Goal: Task Accomplishment & Management: Complete application form

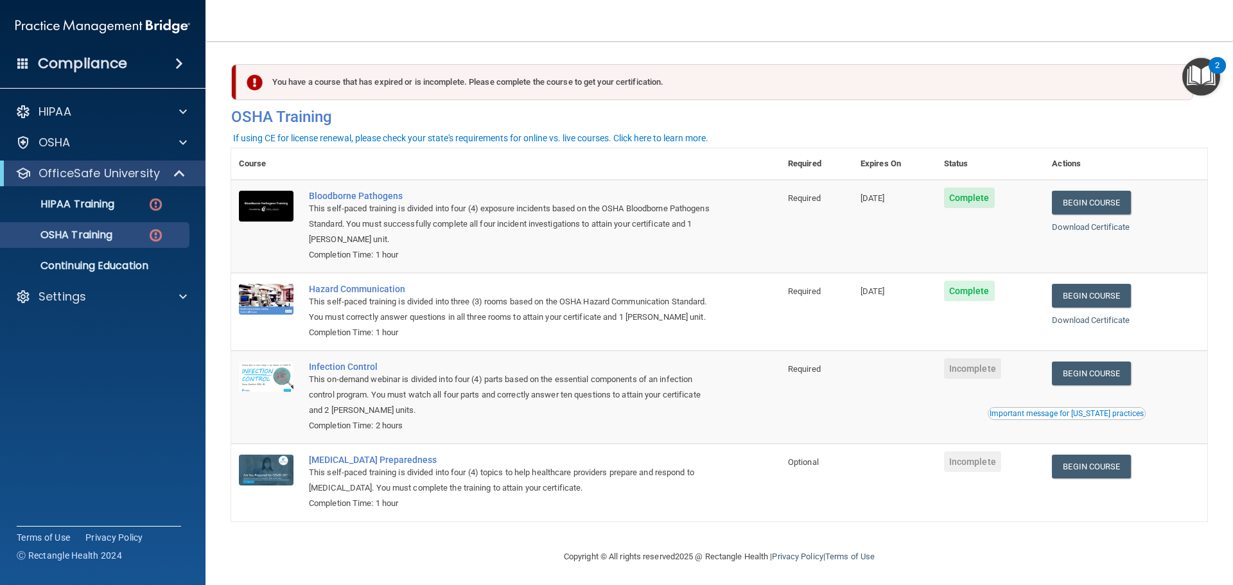
click at [932, 435] on td at bounding box center [894, 397] width 83 height 93
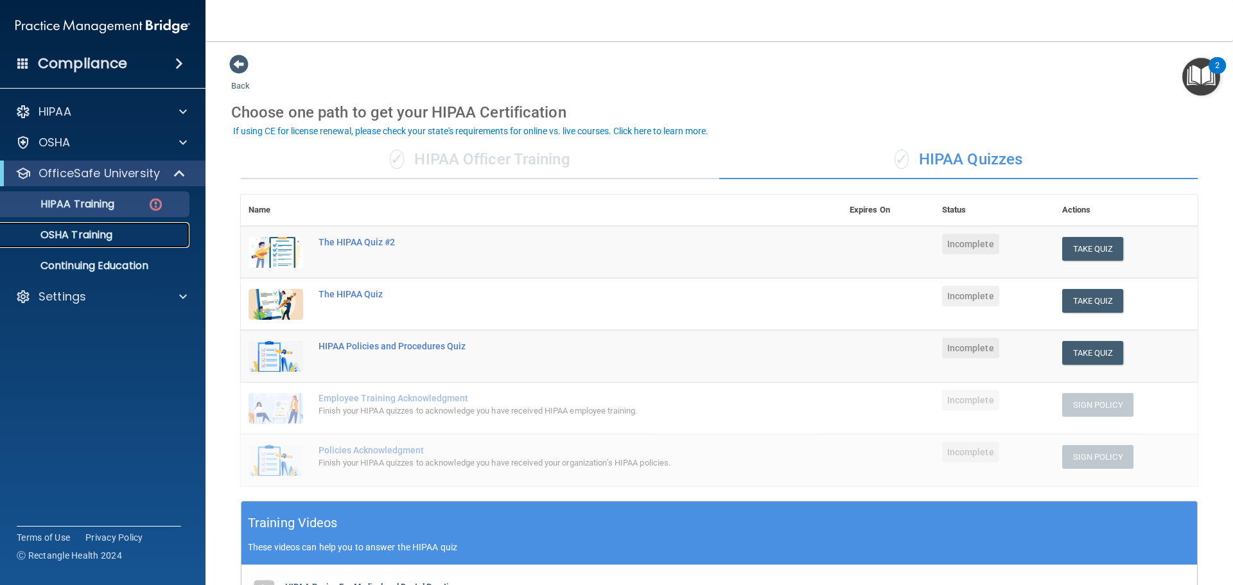
click at [72, 235] on p "OSHA Training" at bounding box center [60, 235] width 104 height 13
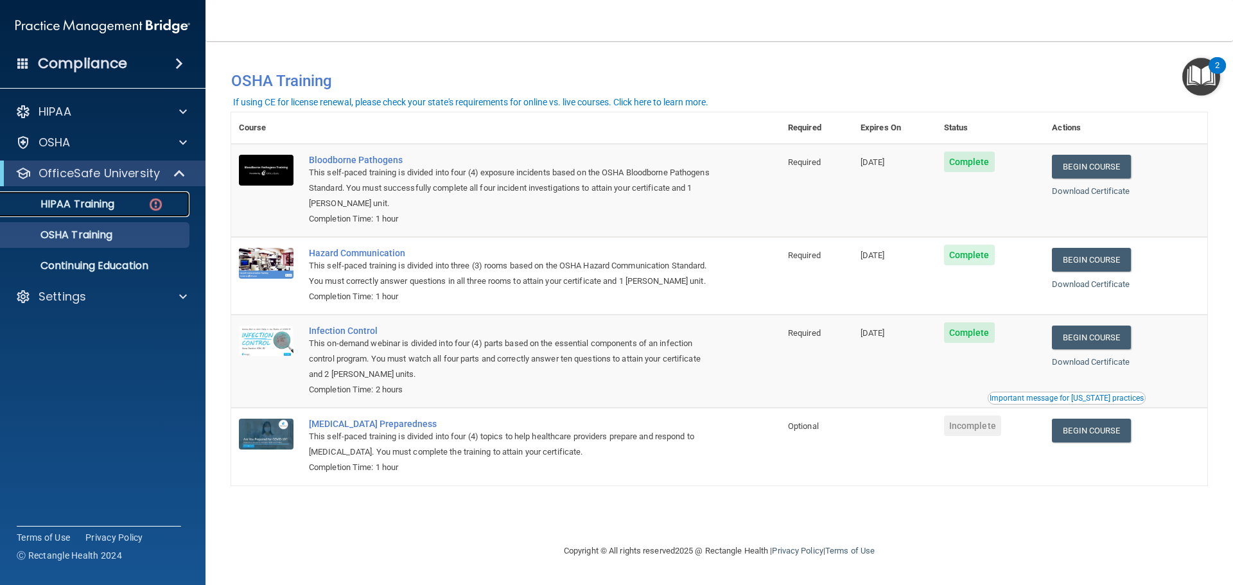
click at [68, 211] on p "HIPAA Training" at bounding box center [61, 204] width 106 height 13
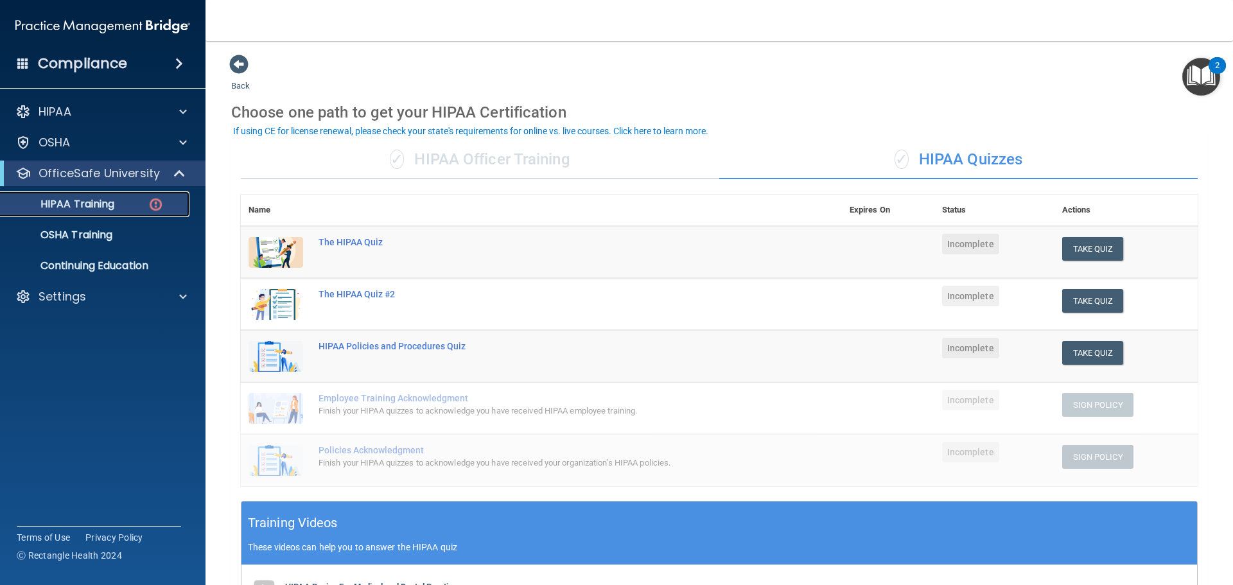
scroll to position [315, 0]
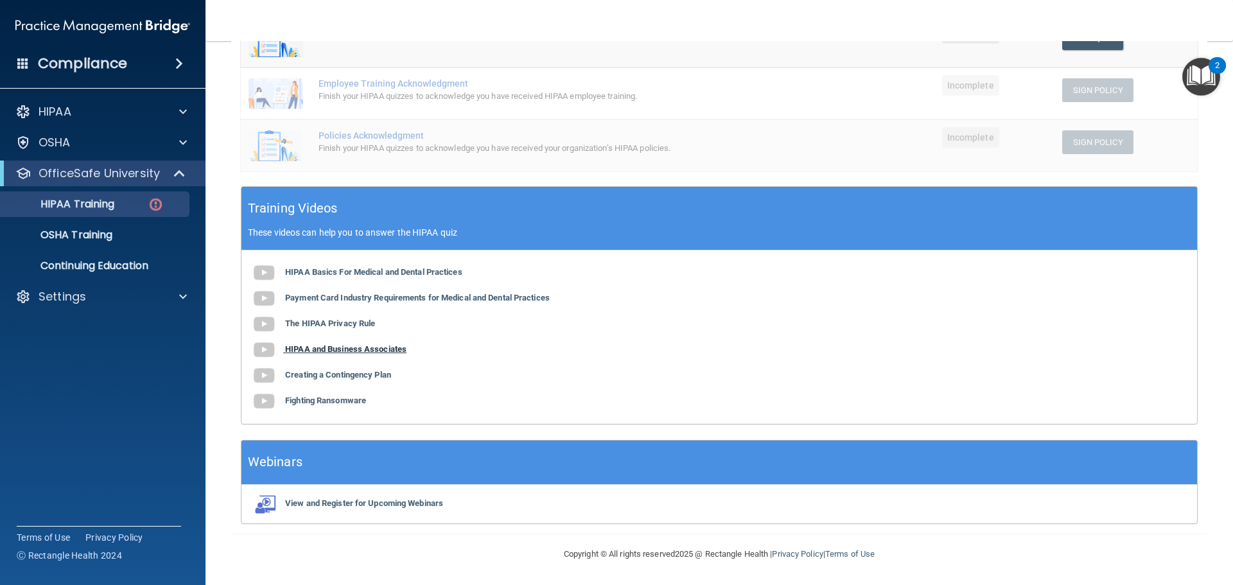
click at [369, 346] on b "HIPAA and Business Associates" at bounding box center [345, 349] width 121 height 10
click at [319, 378] on b "Creating a Contingency Plan" at bounding box center [338, 375] width 106 height 10
click at [338, 399] on b "Fighting Ransomware" at bounding box center [325, 401] width 81 height 10
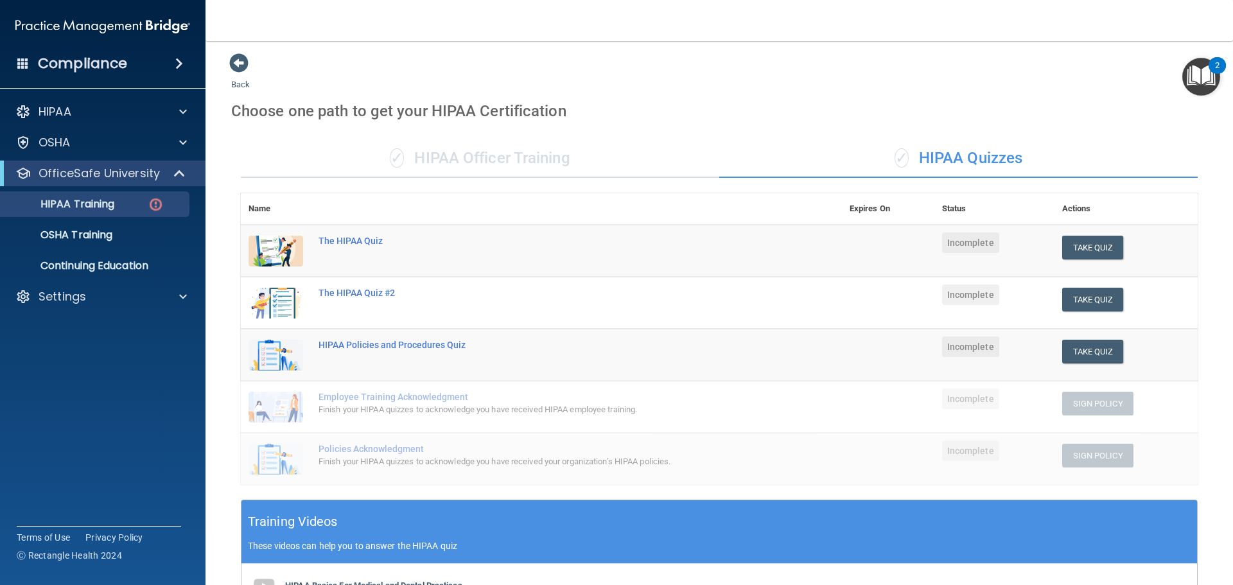
scroll to position [0, 0]
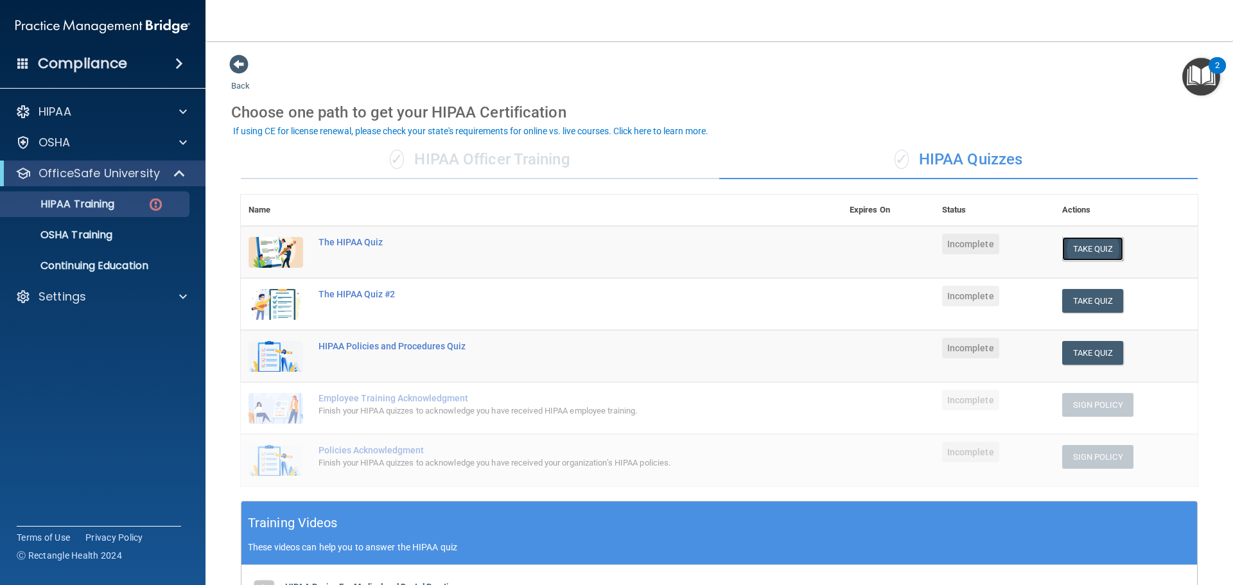
click at [1069, 243] on button "Take Quiz" at bounding box center [1093, 249] width 62 height 24
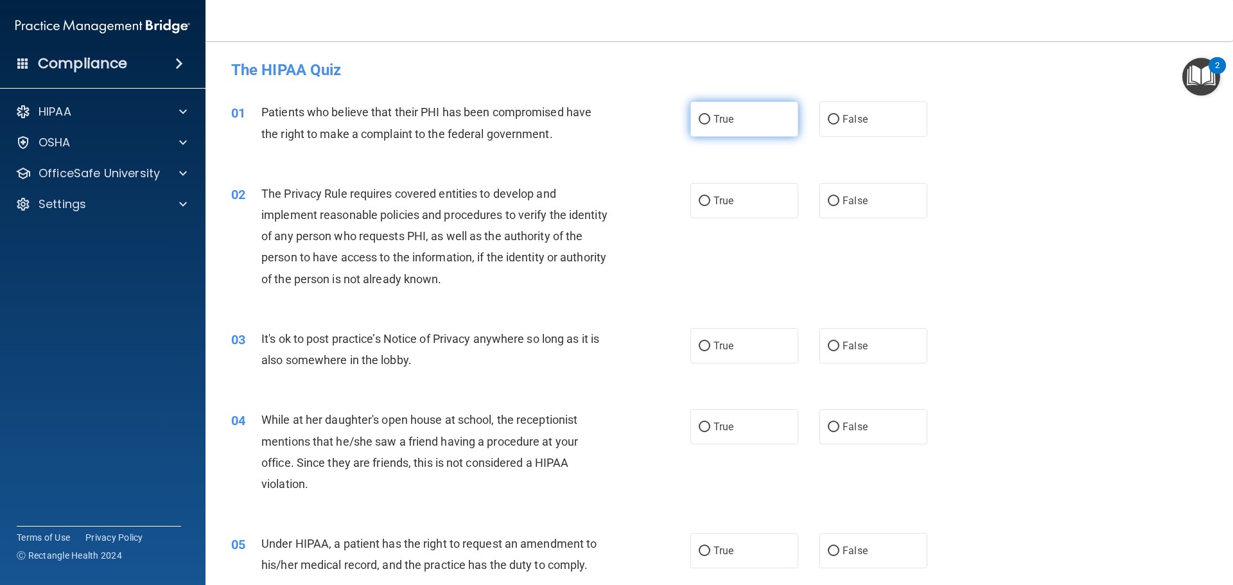
click at [703, 125] on label "True" at bounding box center [744, 118] width 108 height 35
click at [703, 125] on input "True" at bounding box center [705, 120] width 12 height 10
radio input "true"
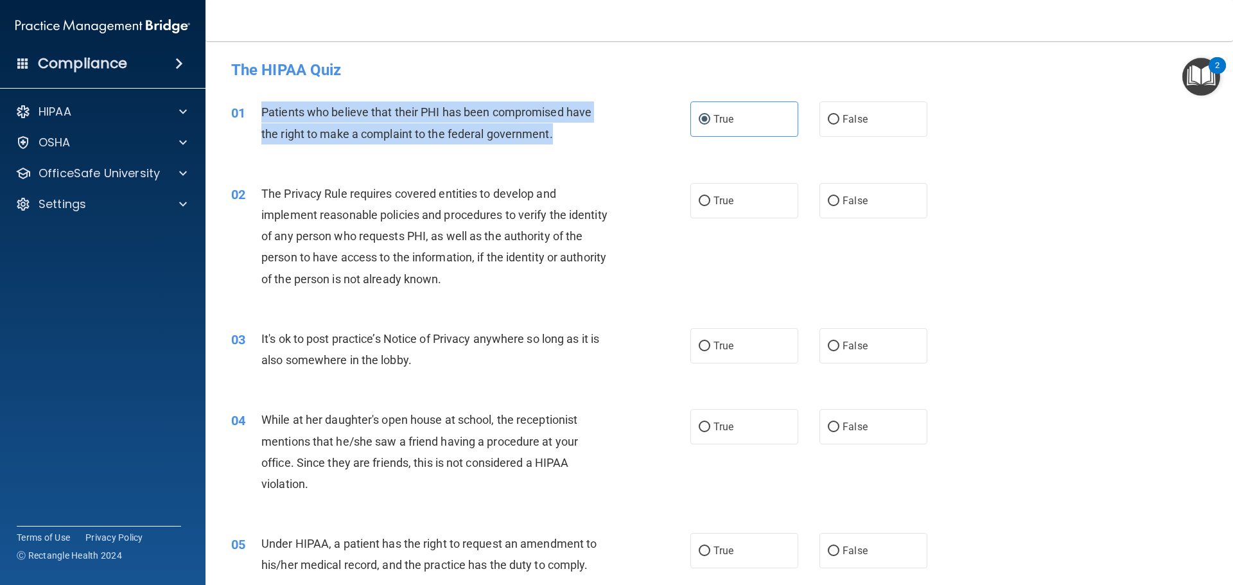
drag, startPoint x: 550, startPoint y: 133, endPoint x: 254, endPoint y: 116, distance: 296.5
click at [254, 116] on div "01 Patients who believe that their PHI has been compromised have the right to m…" at bounding box center [461, 125] width 498 height 49
click at [557, 143] on div "Patients who believe that their PHI has been compromised have the right to make…" at bounding box center [440, 122] width 359 height 42
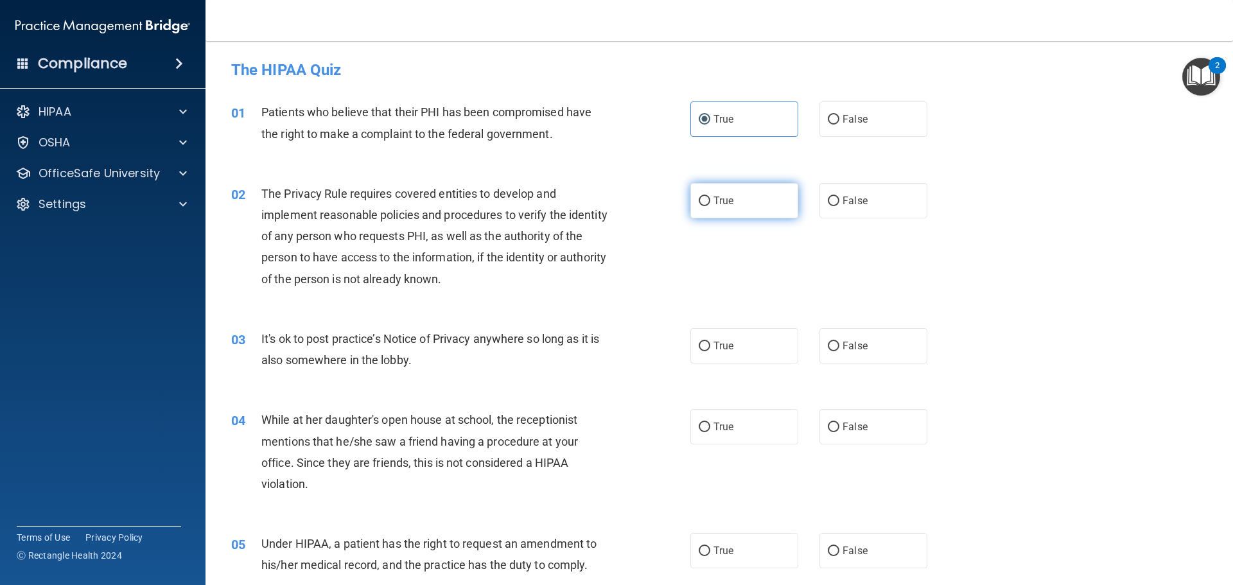
click at [692, 207] on label "True" at bounding box center [744, 200] width 108 height 35
click at [699, 206] on input "True" at bounding box center [705, 202] width 12 height 10
radio input "true"
click at [653, 266] on div "02 The Privacy Rule requires covered entities to develop and implement reasonab…" at bounding box center [461, 239] width 498 height 113
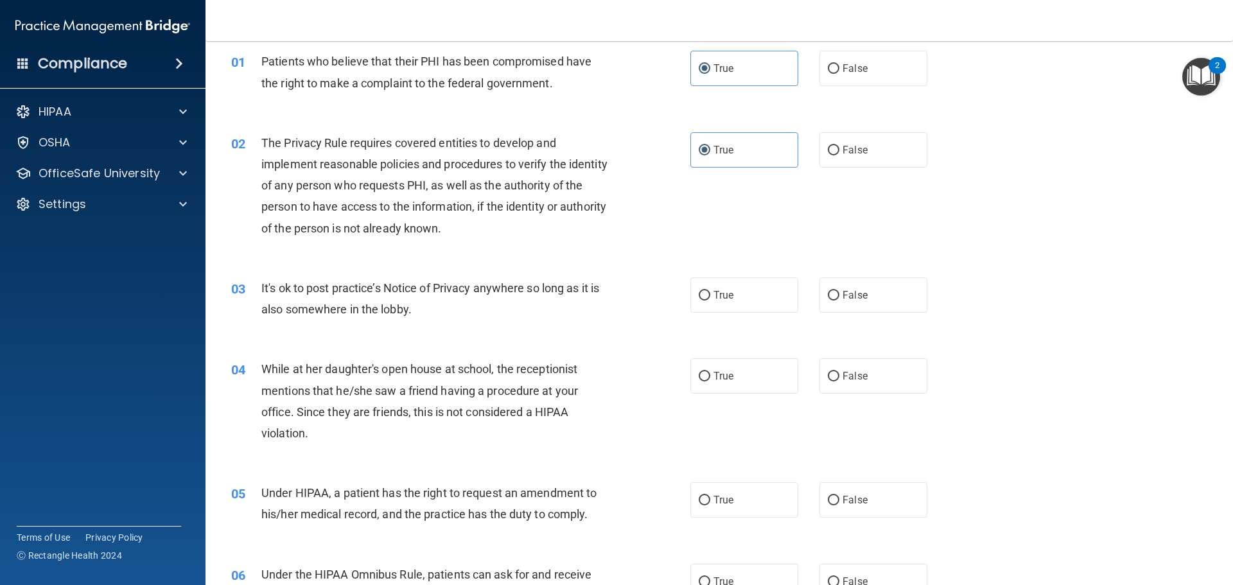
scroll to position [128, 0]
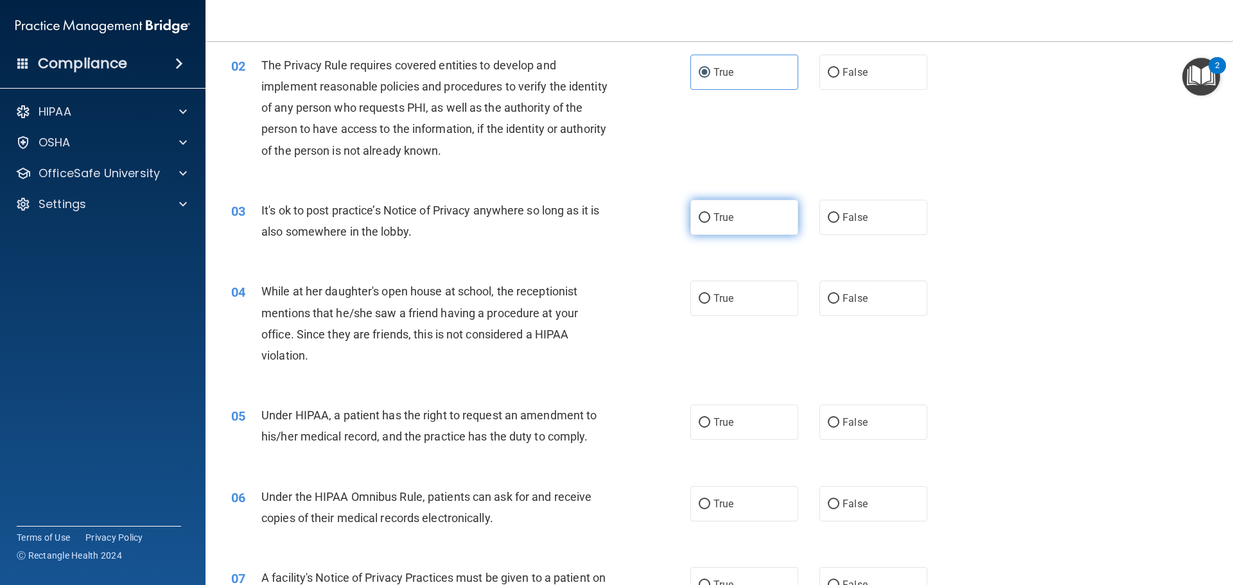
click at [708, 223] on label "True" at bounding box center [744, 217] width 108 height 35
click at [708, 223] on input "True" at bounding box center [705, 218] width 12 height 10
radio input "true"
click at [789, 153] on div "02 The Privacy Rule requires covered entities to develop and implement reasonab…" at bounding box center [719, 111] width 995 height 145
click at [749, 265] on div "04 While at her daughter's open house at school, the receptionist mentions that…" at bounding box center [719, 327] width 995 height 124
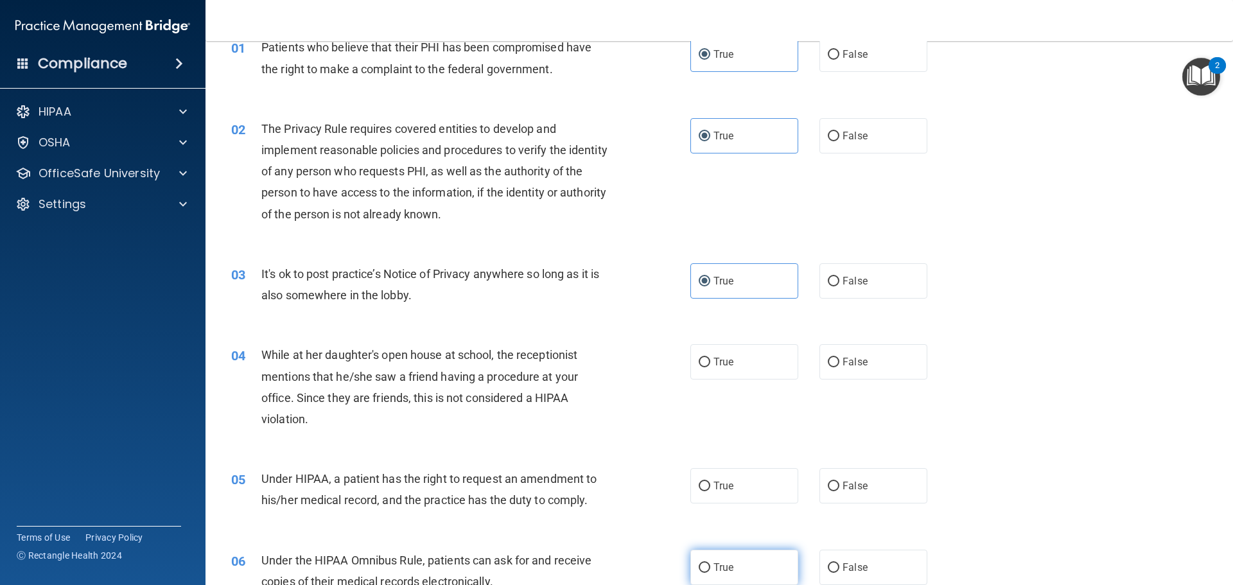
scroll to position [64, 0]
click at [836, 358] on label "False" at bounding box center [874, 362] width 108 height 35
click at [836, 358] on input "False" at bounding box center [834, 363] width 12 height 10
radio input "true"
click at [641, 378] on div "04 While at her daughter's open house at school, the receptionist mentions that…" at bounding box center [461, 391] width 498 height 92
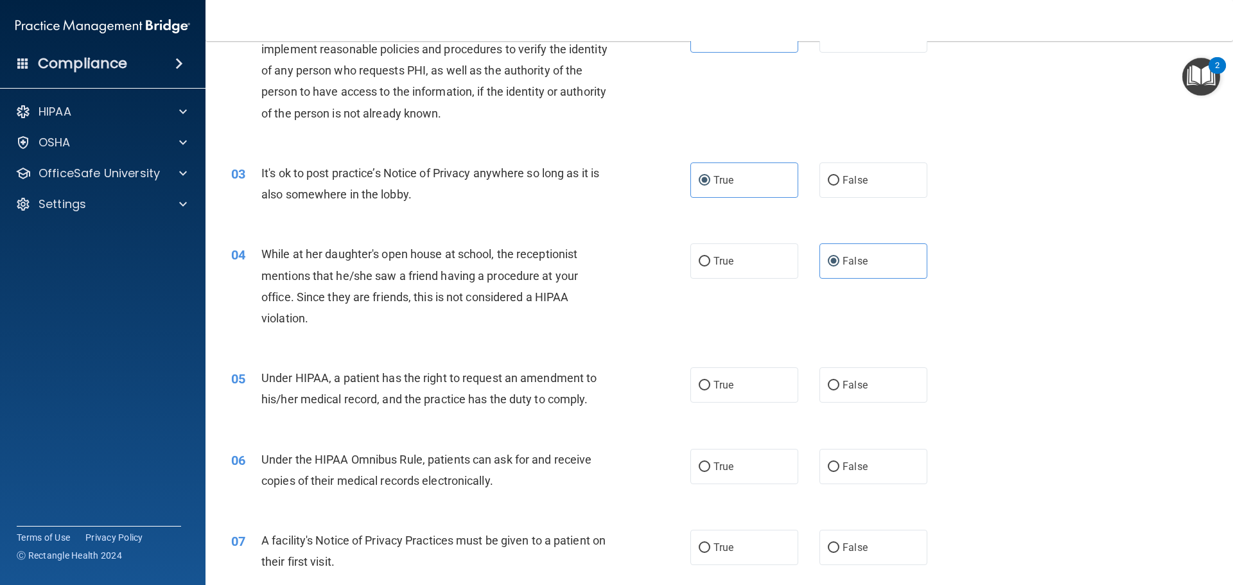
scroll to position [193, 0]
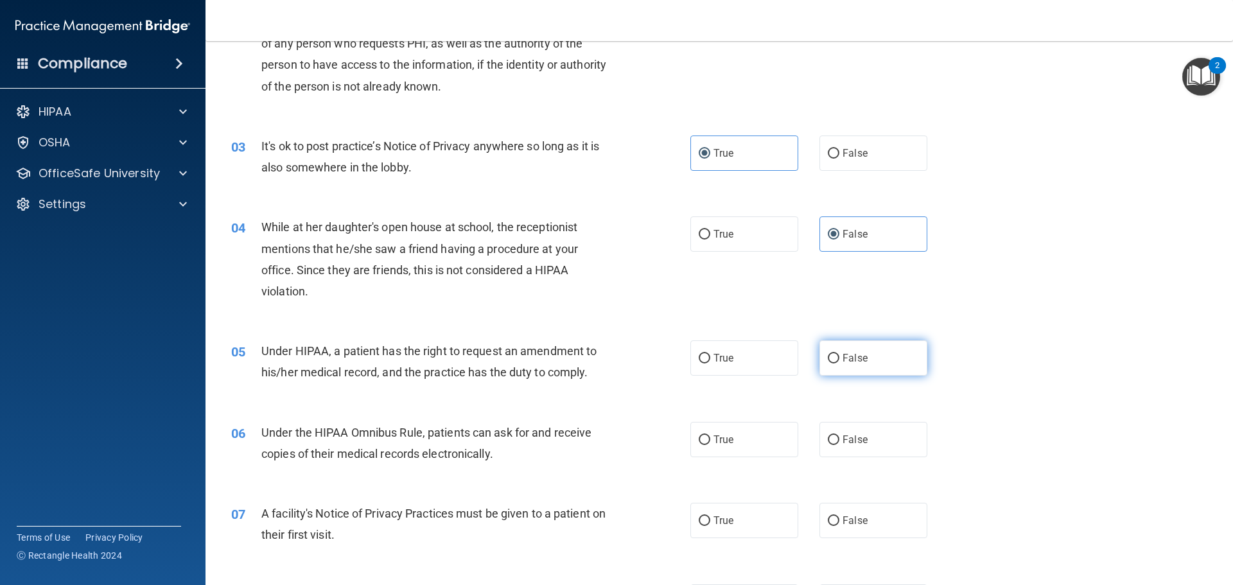
click at [870, 358] on label "False" at bounding box center [874, 357] width 108 height 35
click at [839, 358] on input "False" at bounding box center [834, 359] width 12 height 10
radio input "true"
click at [753, 315] on div "04 While at her daughter's open house at school, the receptionist mentions that…" at bounding box center [719, 262] width 995 height 124
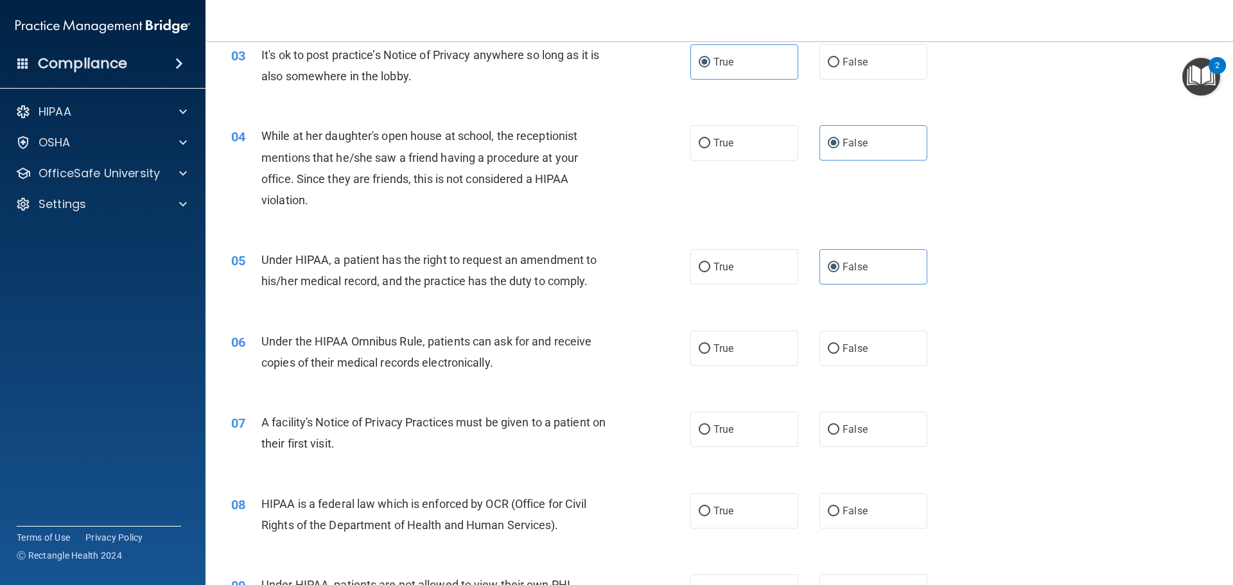
scroll to position [321, 0]
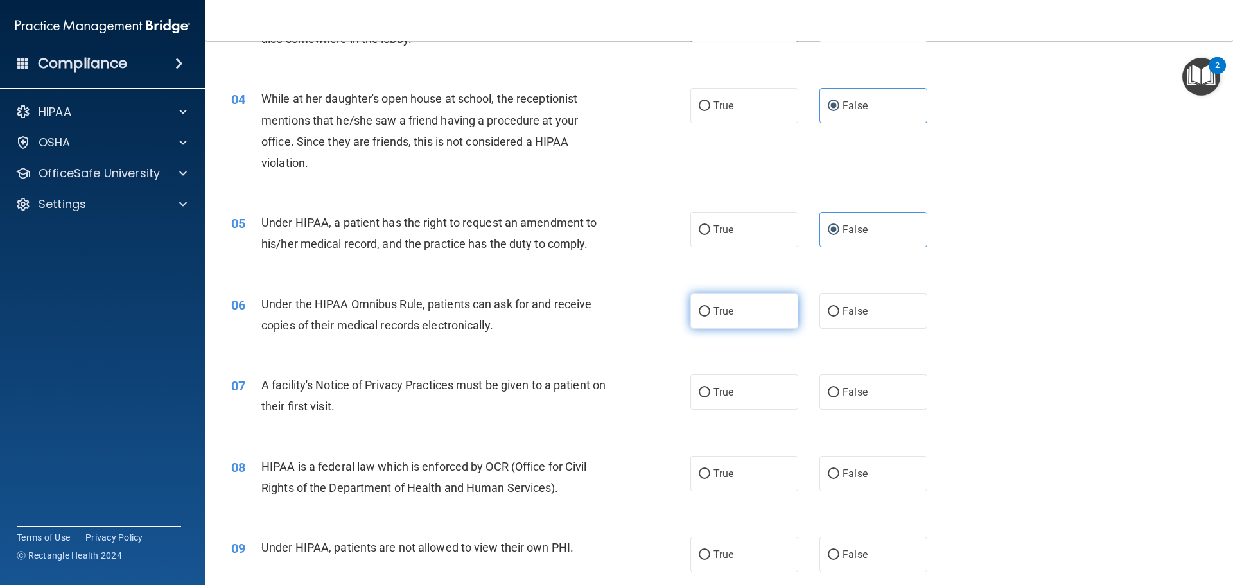
click at [735, 313] on label "True" at bounding box center [744, 311] width 108 height 35
click at [710, 313] on input "True" at bounding box center [705, 312] width 12 height 10
radio input "true"
click at [642, 319] on div "06 Under the HIPAA Omnibus Rule, patients can ask for and receive copies of the…" at bounding box center [461, 318] width 498 height 49
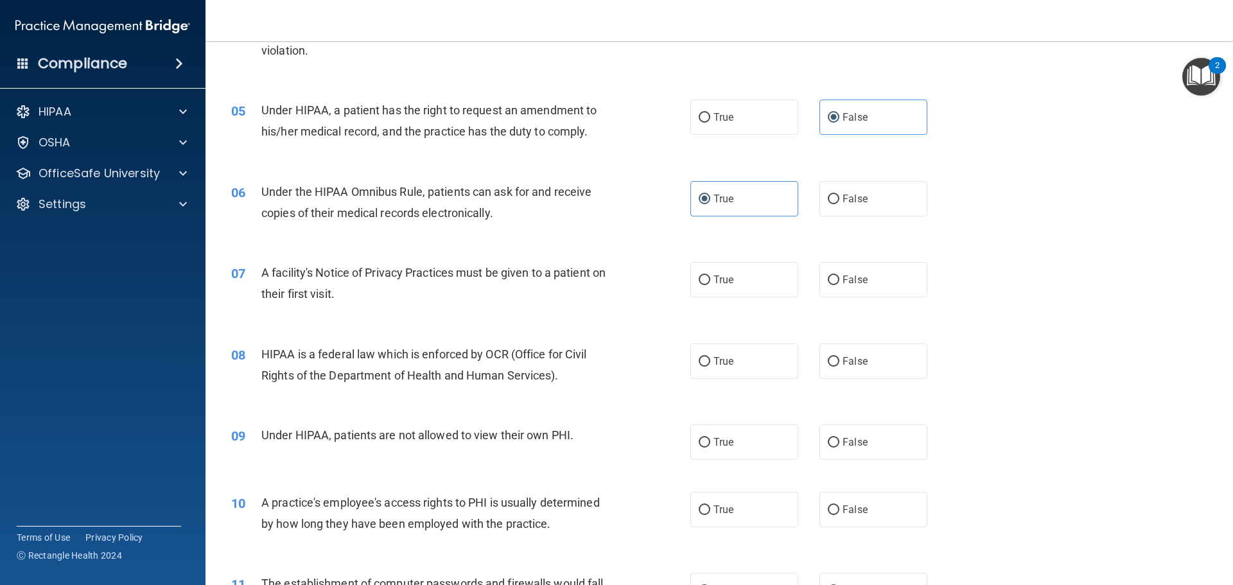
scroll to position [450, 0]
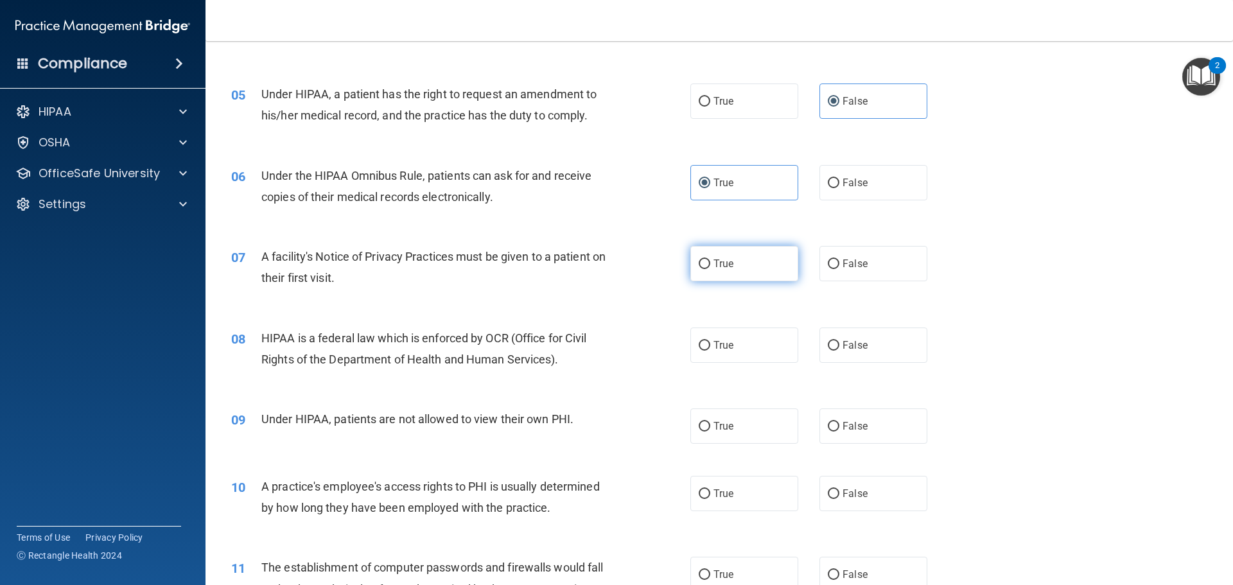
click at [759, 268] on label "True" at bounding box center [744, 263] width 108 height 35
click at [710, 268] on input "True" at bounding box center [705, 264] width 12 height 10
radio input "true"
click at [658, 286] on div "07 A facility's Notice of Privacy Practices must be given to a patient on their…" at bounding box center [461, 270] width 498 height 49
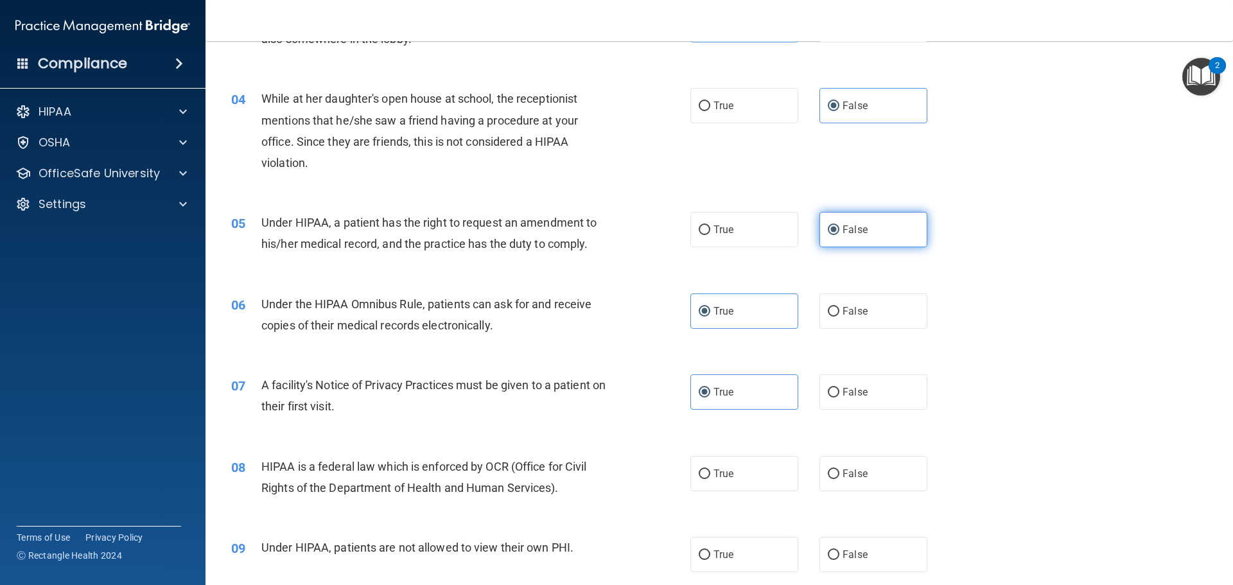
scroll to position [193, 0]
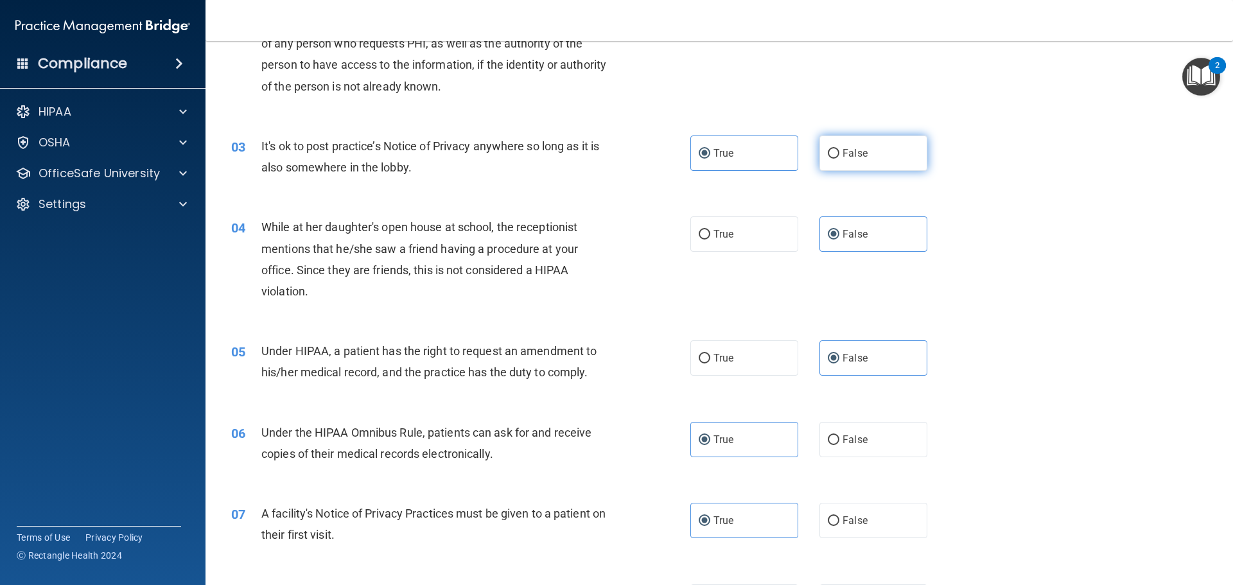
click at [833, 155] on input "False" at bounding box center [834, 154] width 12 height 10
radio input "true"
click at [993, 201] on div "04 While at her daughter's open house at school, the receptionist mentions that…" at bounding box center [719, 262] width 995 height 124
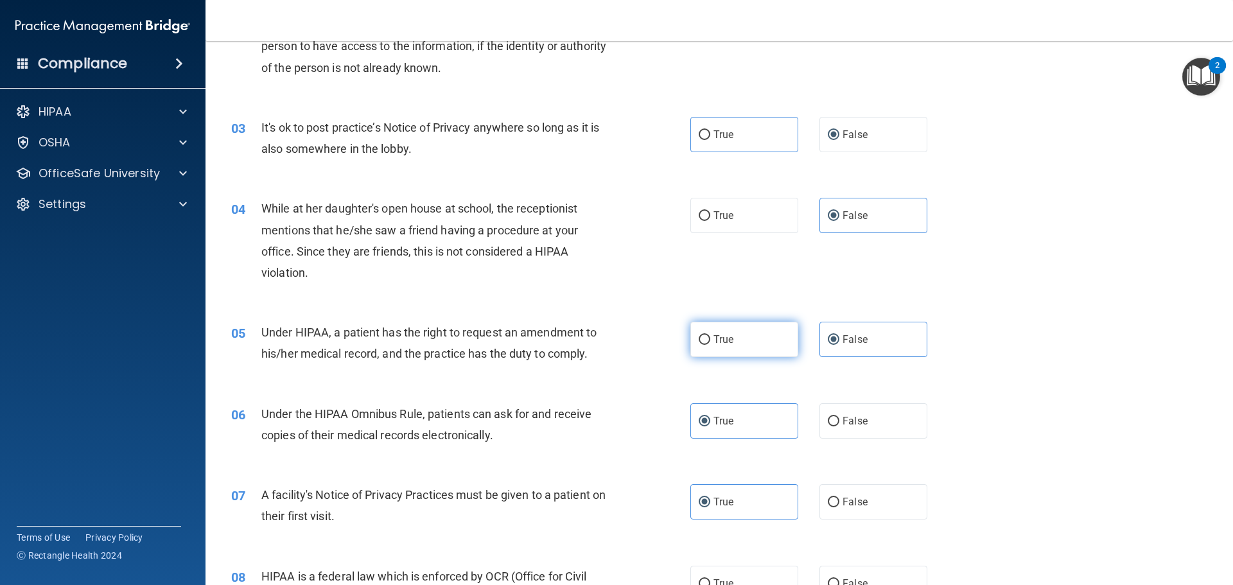
scroll to position [128, 0]
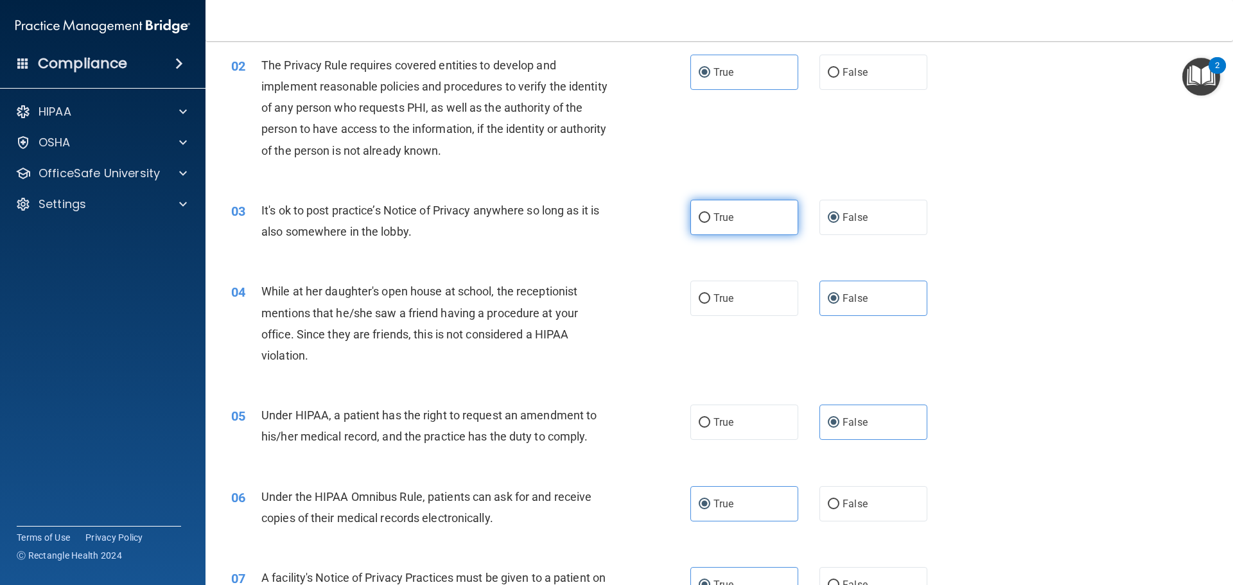
click at [757, 228] on label "True" at bounding box center [744, 217] width 108 height 35
click at [710, 223] on input "True" at bounding box center [705, 218] width 12 height 10
radio input "true"
radio input "false"
click at [1114, 259] on div "03 It's ok to post practice’s Notice of Privacy anywhere so long as it is also …" at bounding box center [719, 224] width 995 height 81
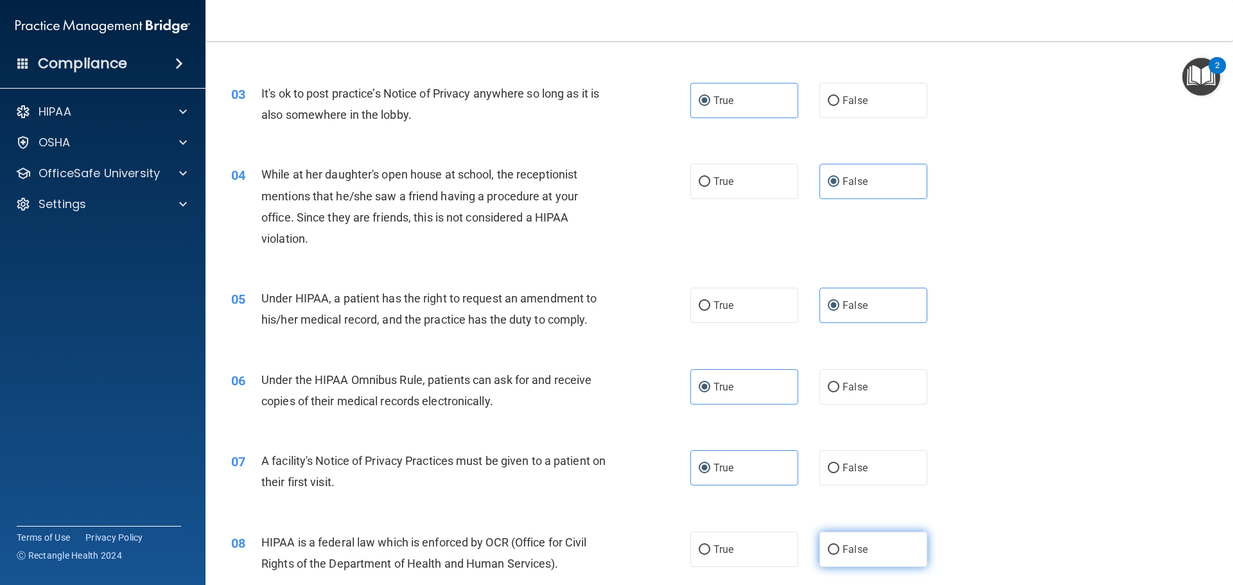
scroll to position [450, 0]
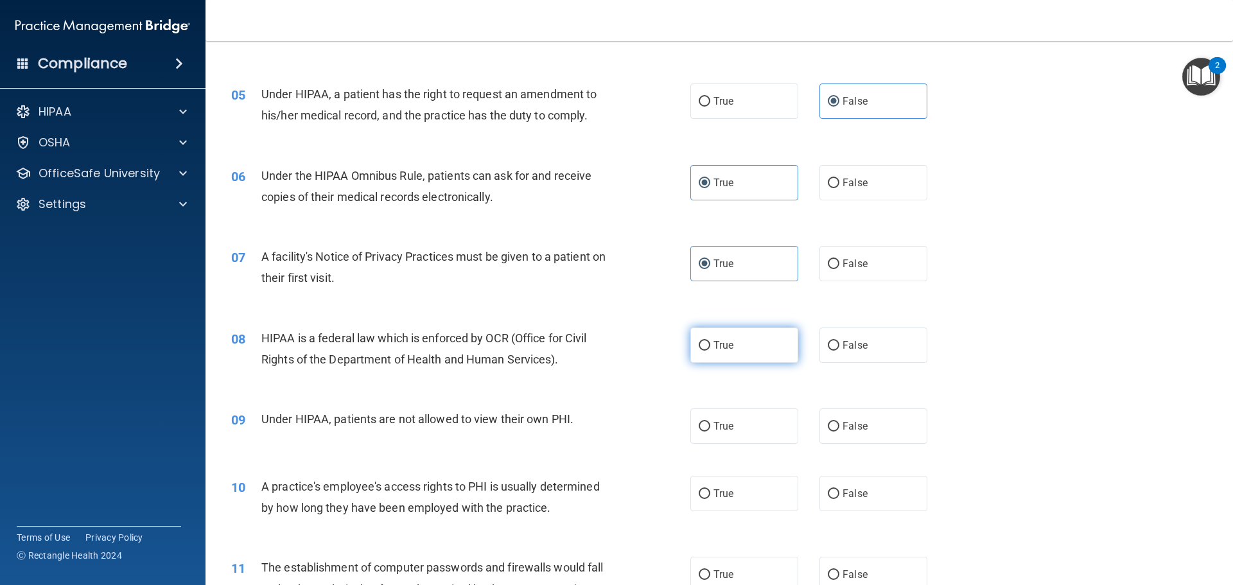
click at [701, 349] on input "True" at bounding box center [705, 346] width 12 height 10
radio input "true"
click at [658, 351] on div "08 HIPAA is a federal law which is enforced by OCR (Office for Civil Rights of …" at bounding box center [461, 352] width 498 height 49
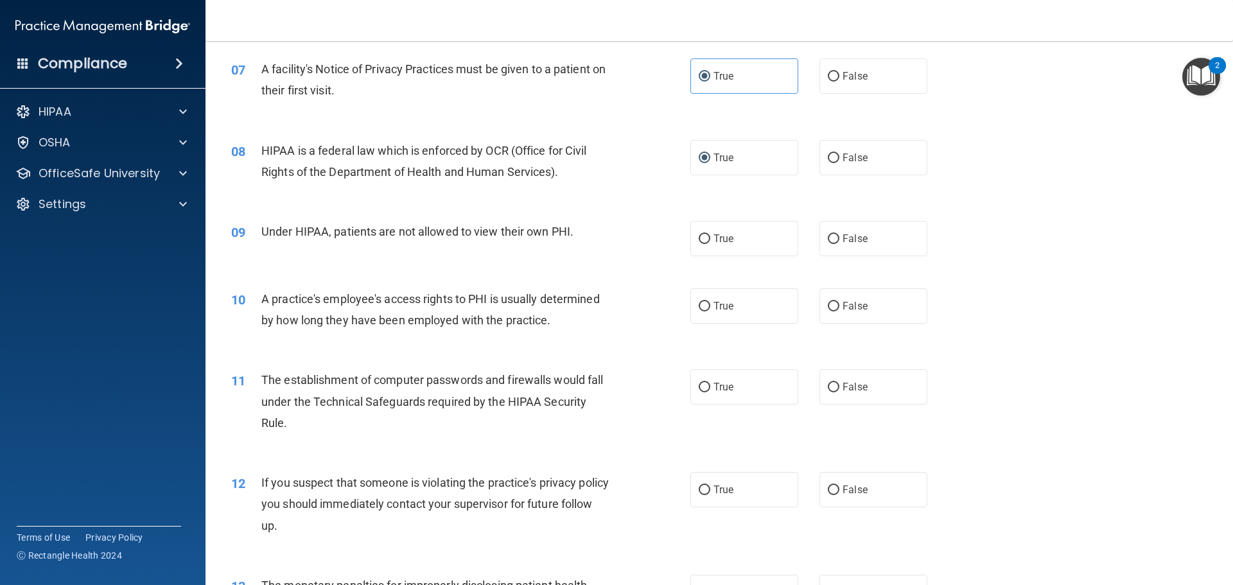
scroll to position [642, 0]
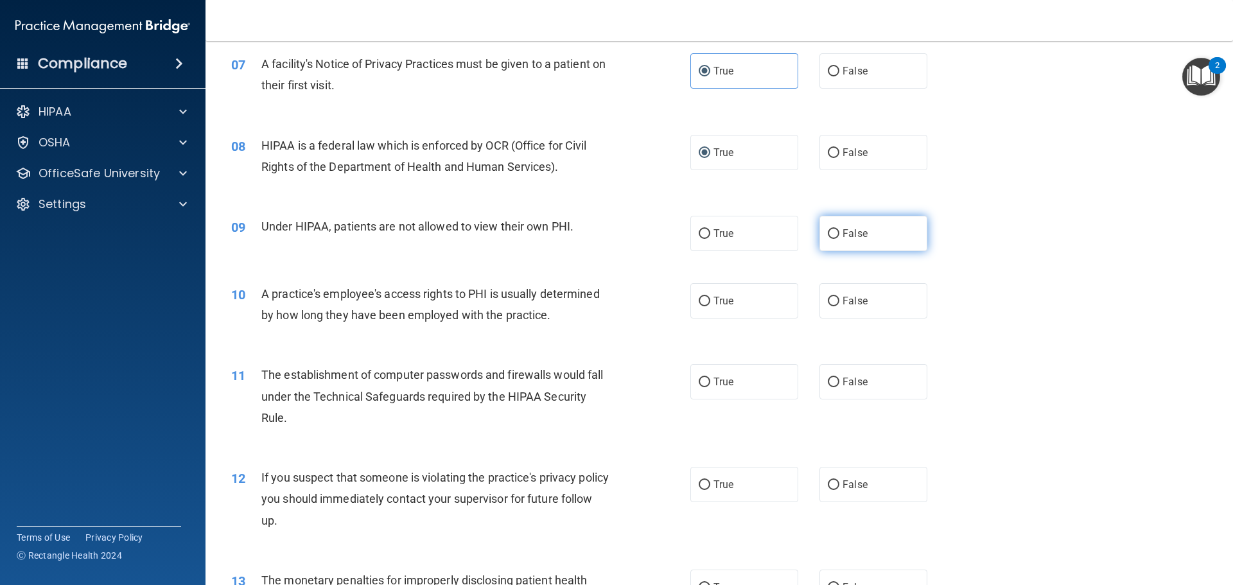
click at [820, 231] on label "False" at bounding box center [874, 233] width 108 height 35
click at [828, 231] on input "False" at bounding box center [834, 234] width 12 height 10
radio input "true"
click at [858, 294] on label "False" at bounding box center [874, 300] width 108 height 35
click at [839, 297] on input "False" at bounding box center [834, 302] width 12 height 10
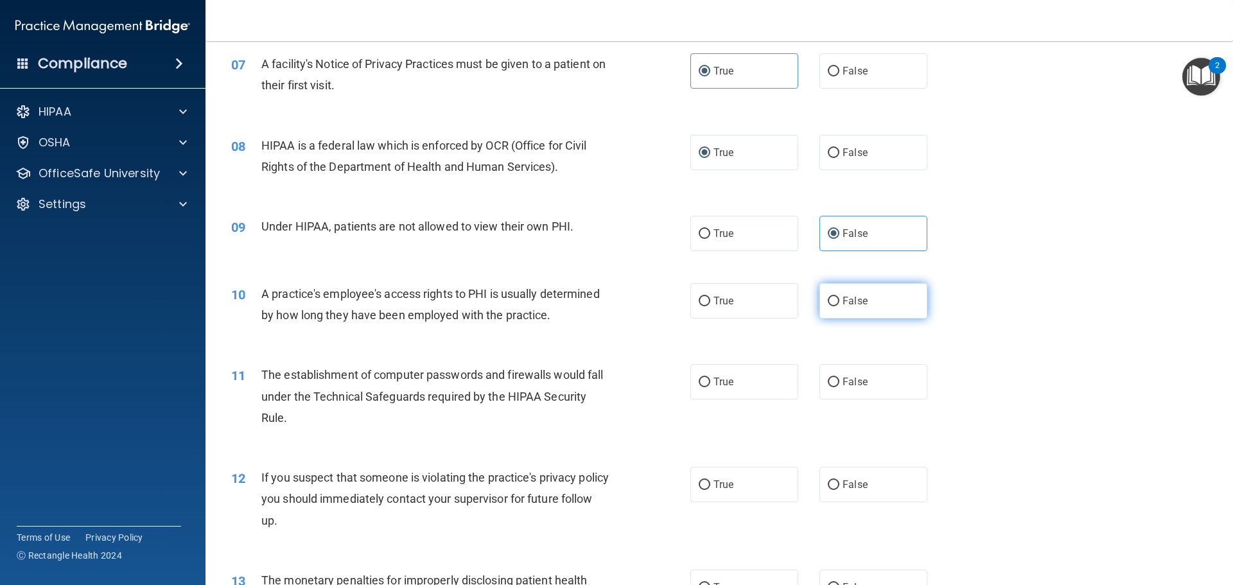
radio input "true"
click at [657, 286] on div "10 A practice's employee's access rights to PHI is usually determined by how lo…" at bounding box center [461, 307] width 498 height 49
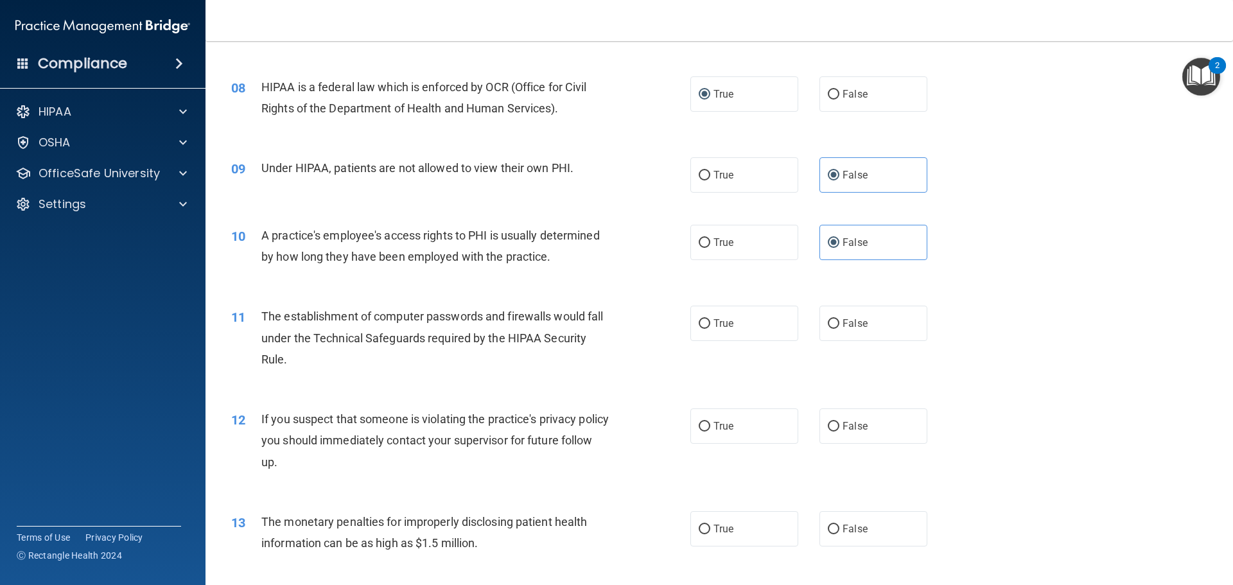
scroll to position [771, 0]
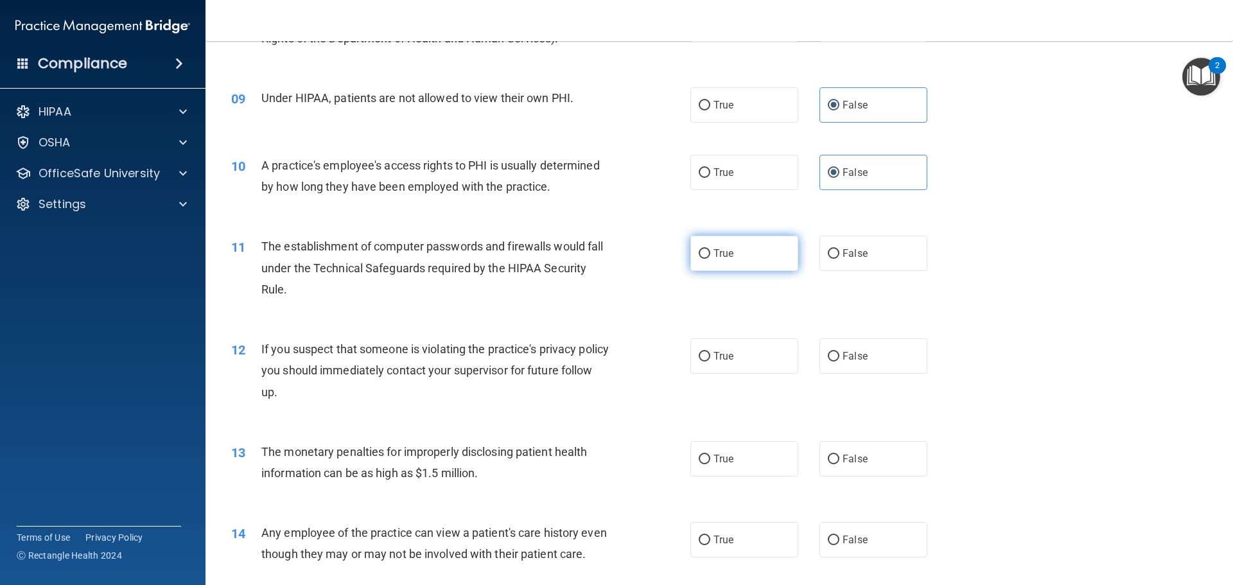
click at [699, 258] on input "True" at bounding box center [705, 254] width 12 height 10
radio input "true"
click at [646, 263] on div "11 The establishment of computer passwords and firewalls would fall under the T…" at bounding box center [461, 271] width 498 height 71
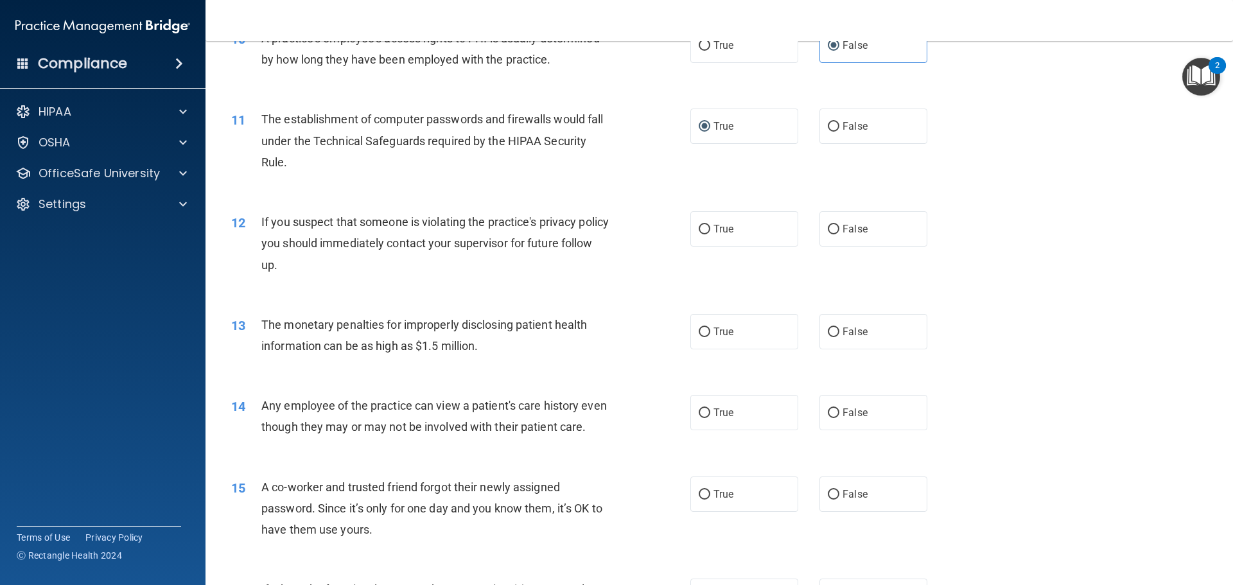
scroll to position [899, 0]
click at [737, 231] on label "True" at bounding box center [744, 227] width 108 height 35
click at [710, 231] on input "True" at bounding box center [705, 229] width 12 height 10
radio input "true"
click at [618, 247] on div "12 If you suspect that someone is violating the practice's privacy policy you s…" at bounding box center [461, 245] width 498 height 71
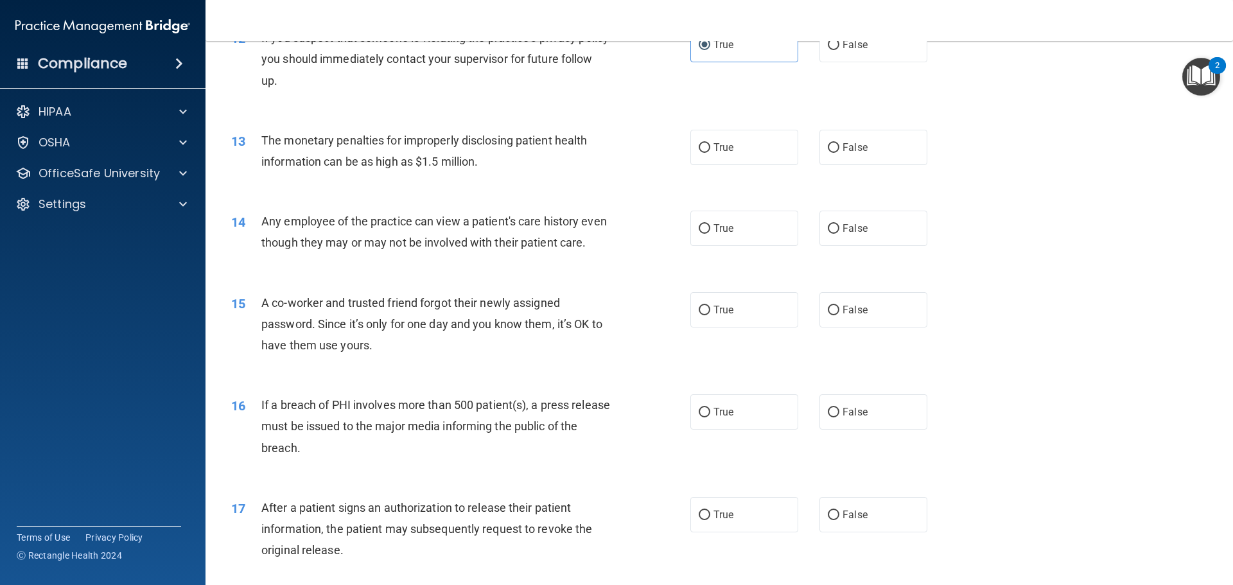
scroll to position [1092, 0]
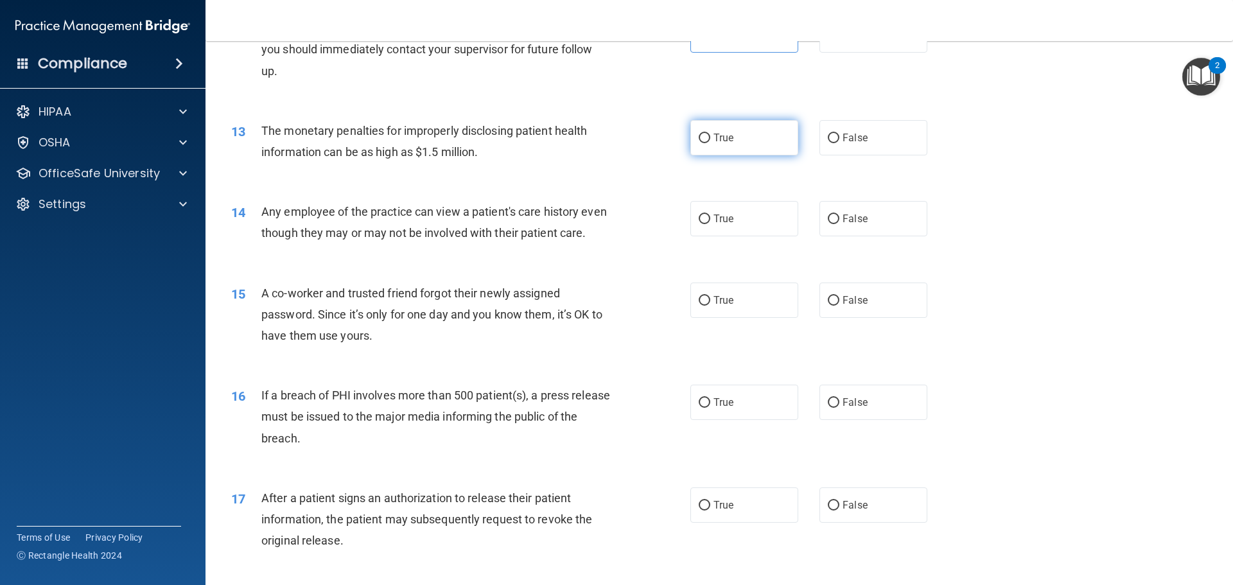
click at [769, 132] on label "True" at bounding box center [744, 137] width 108 height 35
click at [710, 134] on input "True" at bounding box center [705, 139] width 12 height 10
radio input "true"
click at [640, 153] on div "13 The monetary penalties for improperly disclosing patient health information …" at bounding box center [461, 144] width 498 height 49
click at [843, 219] on span "False" at bounding box center [855, 219] width 25 height 12
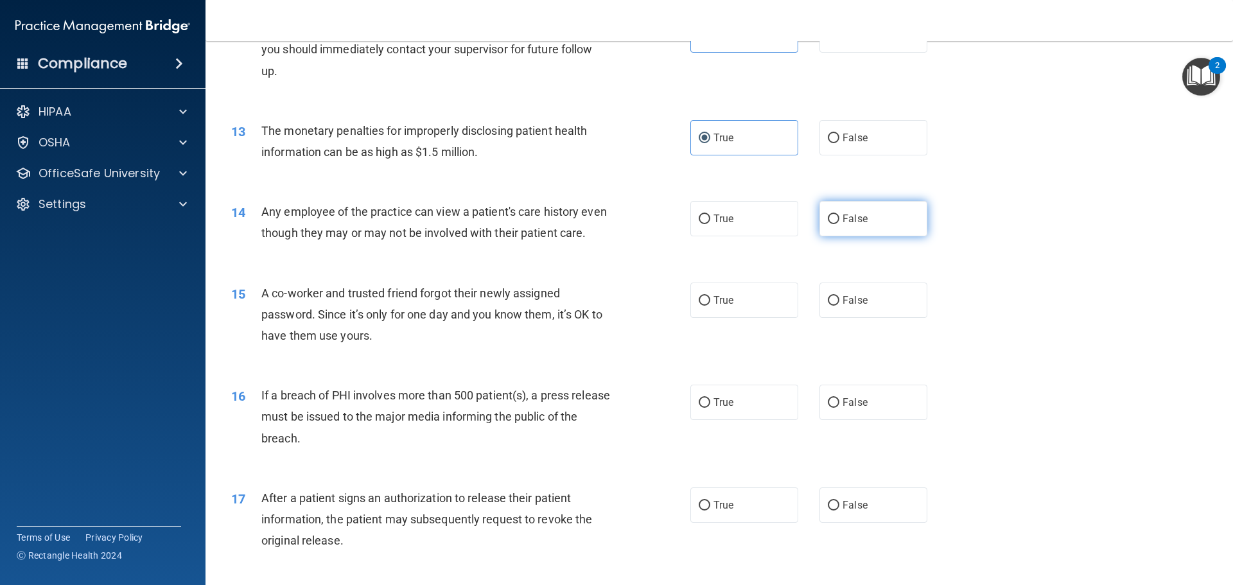
click at [839, 219] on input "False" at bounding box center [834, 220] width 12 height 10
radio input "true"
click at [659, 237] on div "14 Any employee of the practice can view a patient's care history even though t…" at bounding box center [461, 225] width 498 height 49
click at [587, 243] on div "Any employee of the practice can view a patient's care history even though they…" at bounding box center [440, 222] width 359 height 42
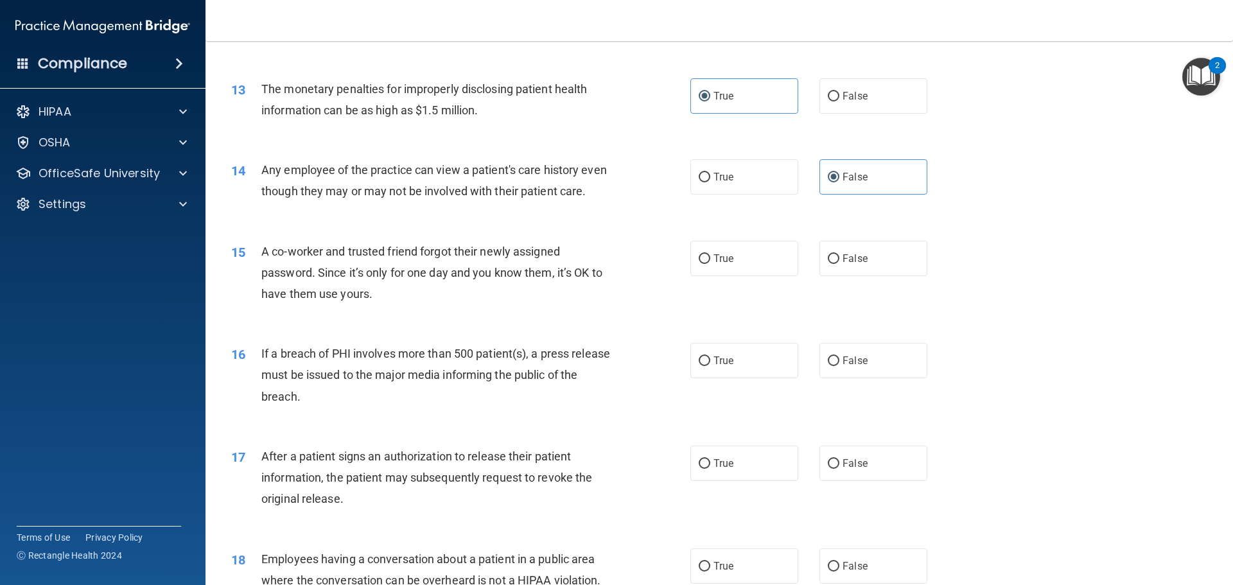
scroll to position [1156, 0]
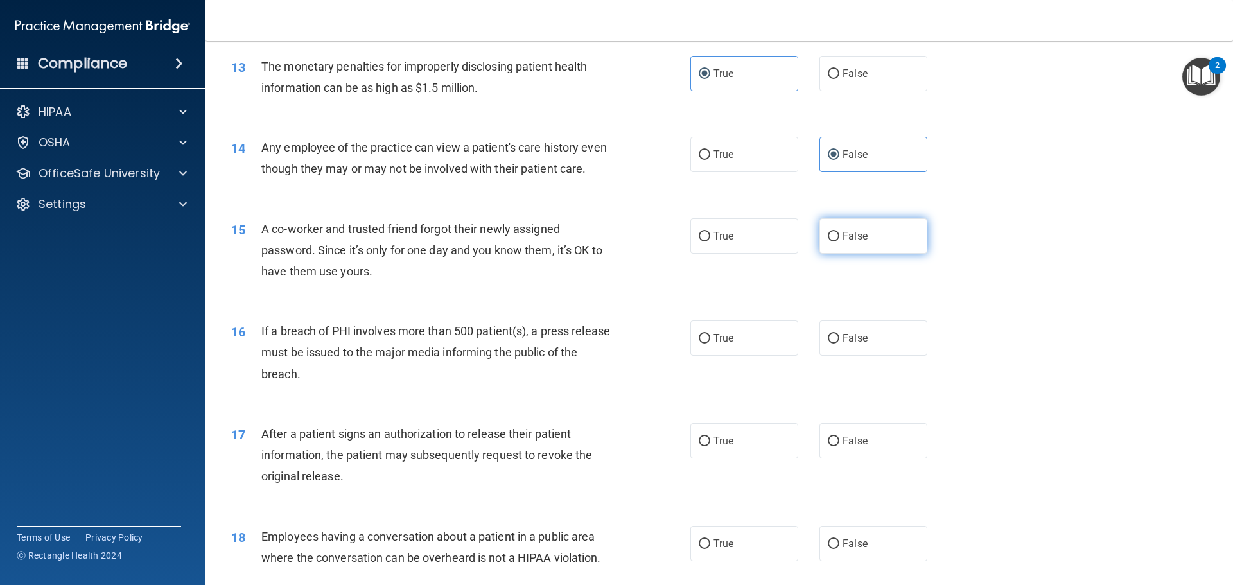
click at [831, 241] on input "False" at bounding box center [834, 237] width 12 height 10
radio input "true"
click at [719, 290] on div "15 A co-worker and trusted friend forgot their newly assigned password. Since i…" at bounding box center [719, 253] width 995 height 103
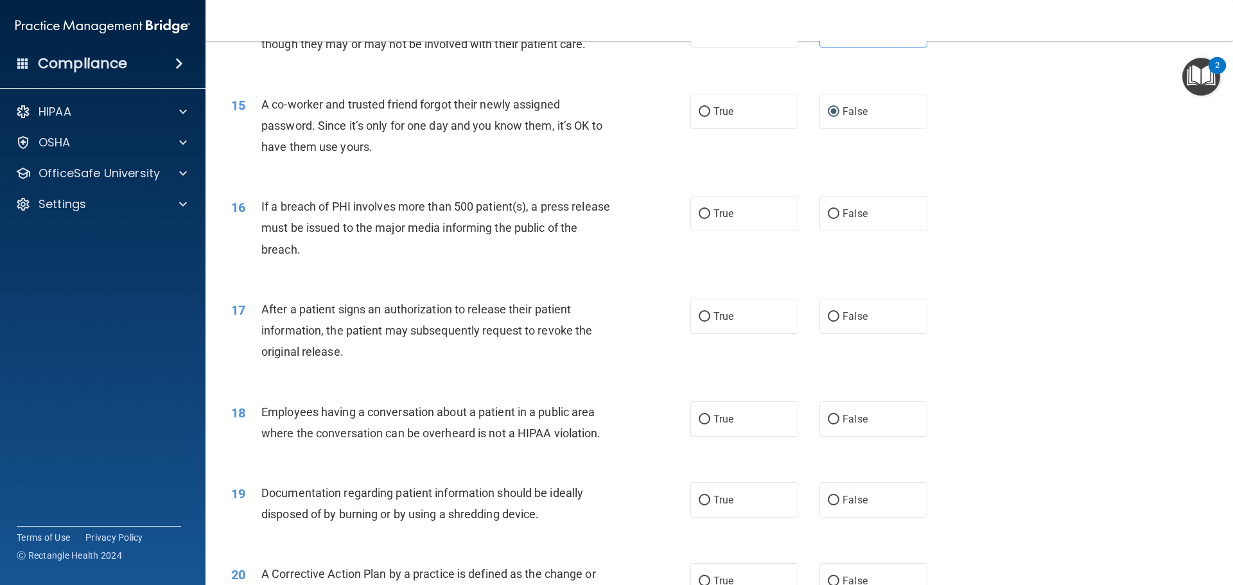
scroll to position [1284, 0]
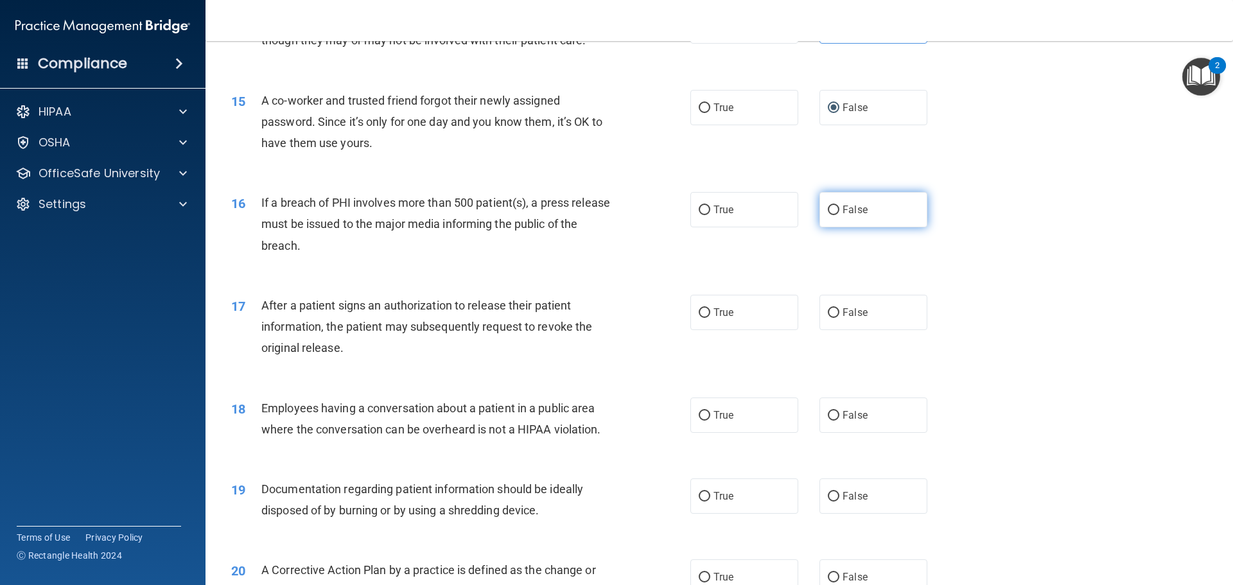
click at [864, 227] on label "False" at bounding box center [874, 209] width 108 height 35
click at [839, 215] on input "False" at bounding box center [834, 211] width 12 height 10
radio input "true"
click at [690, 263] on div "16 If a breach of PHI involves more than 500 patient(s), a press release must b…" at bounding box center [461, 227] width 498 height 71
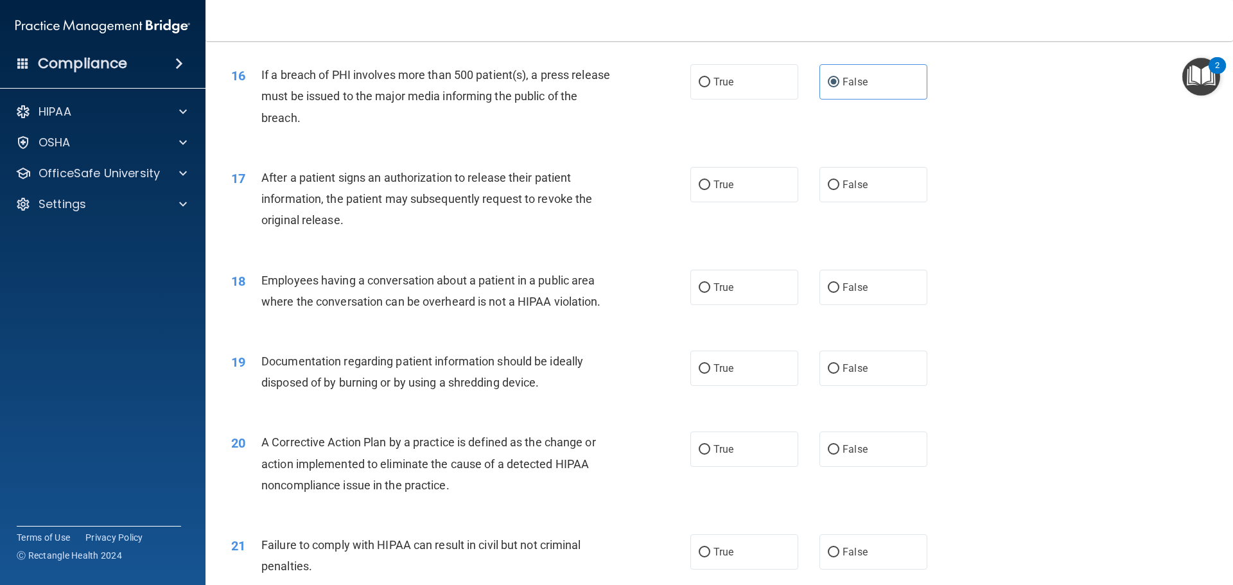
scroll to position [1413, 0]
click at [777, 202] on label "True" at bounding box center [744, 183] width 108 height 35
click at [710, 189] on input "True" at bounding box center [705, 185] width 12 height 10
radio input "true"
click at [641, 224] on div "17 After a patient signs an authorization to release their patient information,…" at bounding box center [461, 201] width 498 height 71
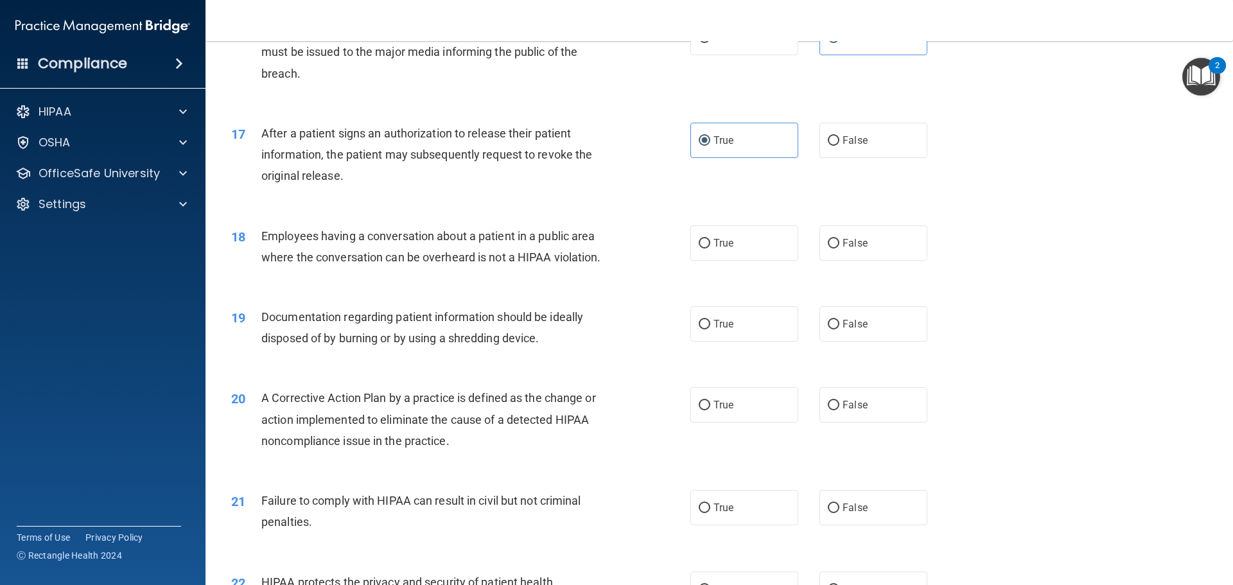
scroll to position [1606, 0]
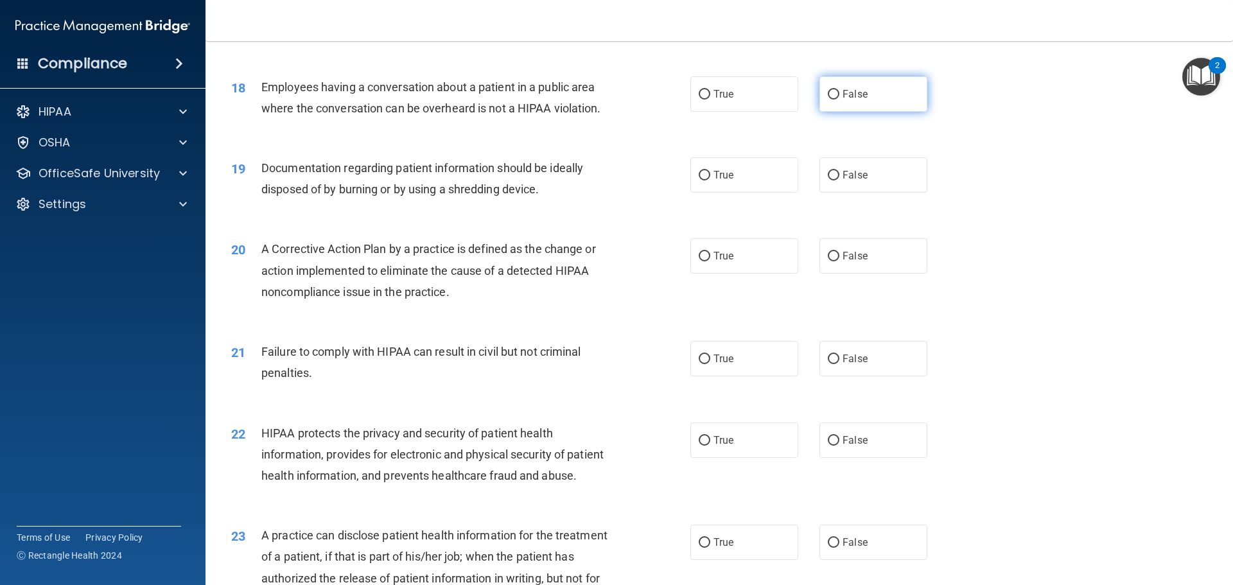
click at [879, 112] on label "False" at bounding box center [874, 93] width 108 height 35
click at [839, 100] on input "False" at bounding box center [834, 95] width 12 height 10
radio input "true"
click at [1007, 117] on div "18 Employees having a conversation about a patient in a public area where the c…" at bounding box center [719, 100] width 995 height 81
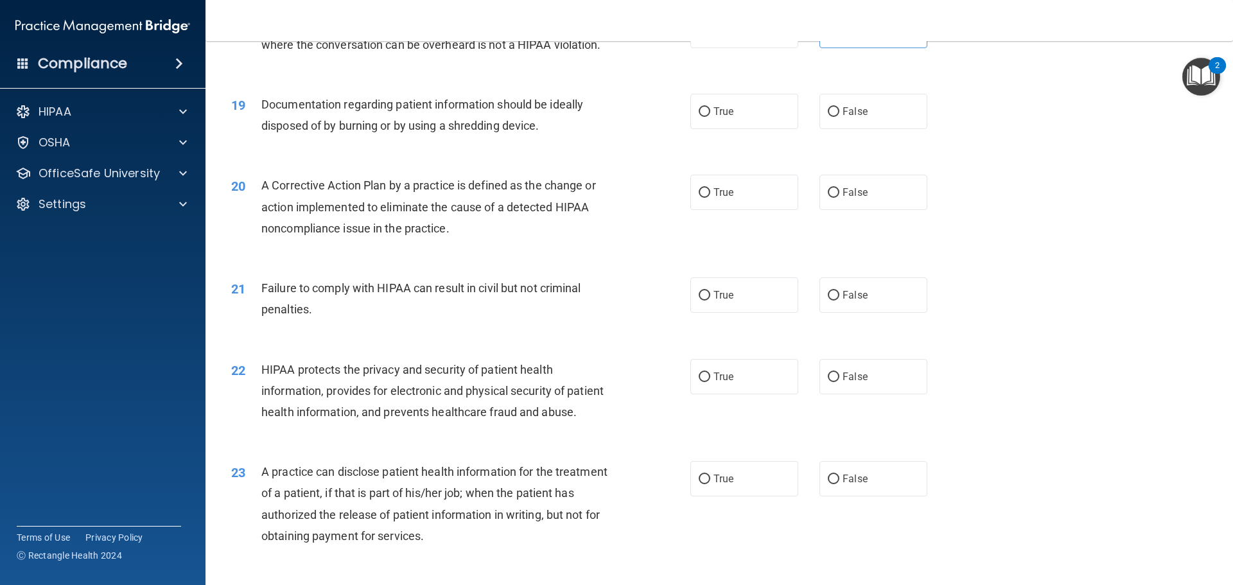
scroll to position [1670, 0]
click at [706, 128] on label "True" at bounding box center [744, 110] width 108 height 35
click at [706, 116] on input "True" at bounding box center [705, 112] width 12 height 10
radio input "true"
click at [644, 142] on div "19 Documentation regarding patient information should be ideally disposed of by…" at bounding box center [461, 117] width 498 height 49
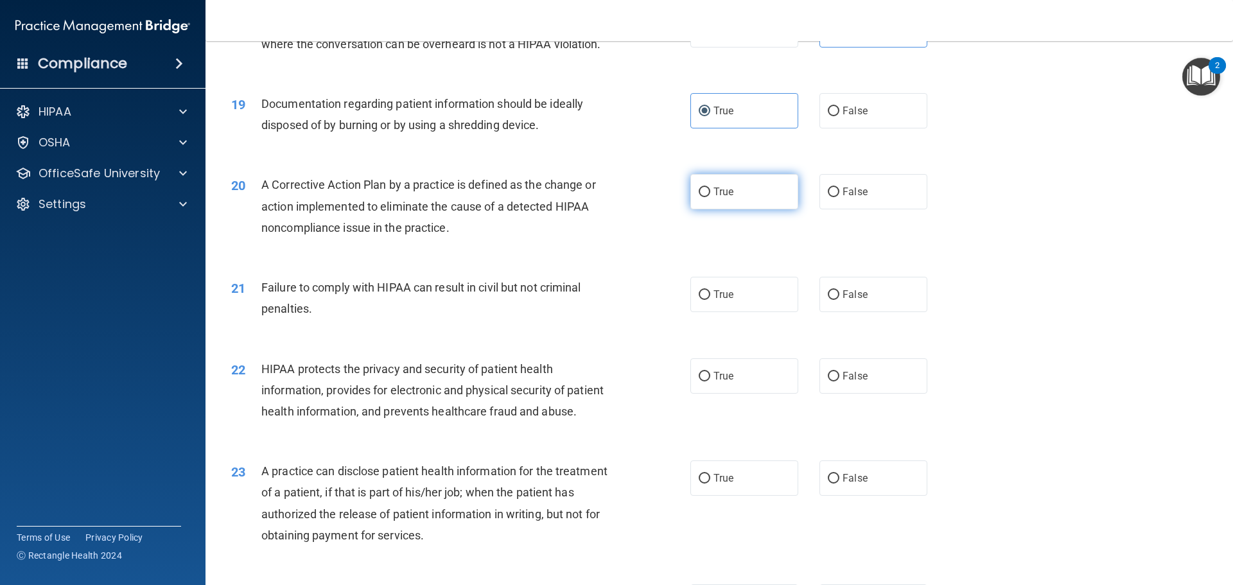
click at [703, 197] on input "True" at bounding box center [705, 193] width 12 height 10
radio input "true"
click at [631, 223] on div "20 A Corrective Action Plan by a practice is defined as the change or action im…" at bounding box center [461, 209] width 498 height 71
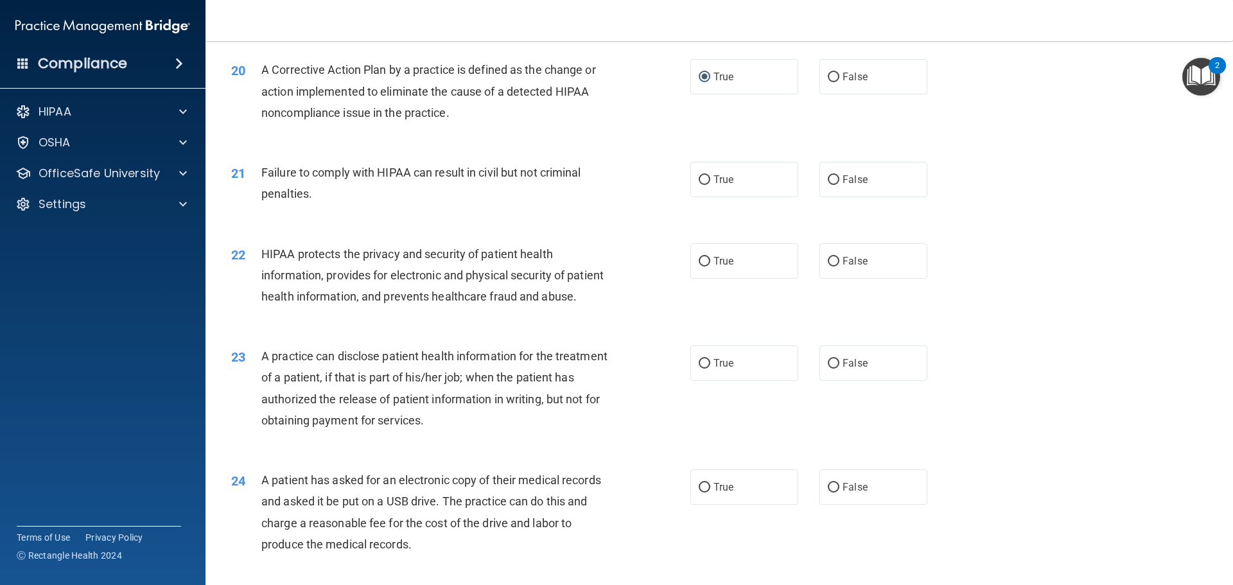
scroll to position [1798, 0]
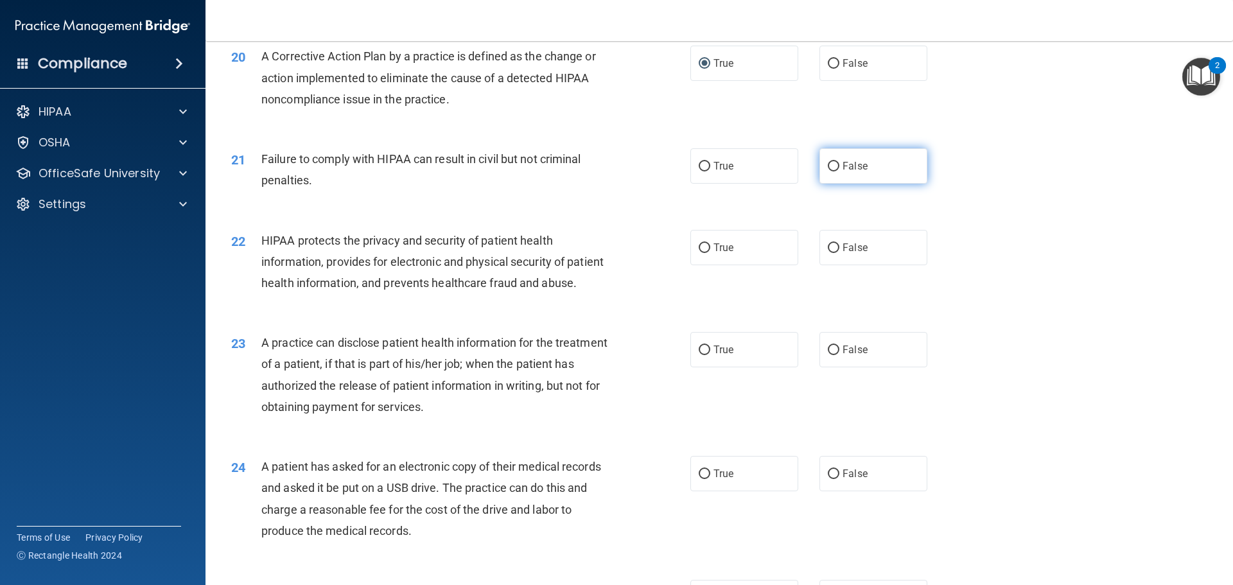
click at [899, 184] on label "False" at bounding box center [874, 165] width 108 height 35
click at [839, 171] on input "False" at bounding box center [834, 167] width 12 height 10
radio input "true"
click at [667, 197] on div "21 Failure to comply with HIPAA can result in civil but not criminal penalties." at bounding box center [461, 172] width 498 height 49
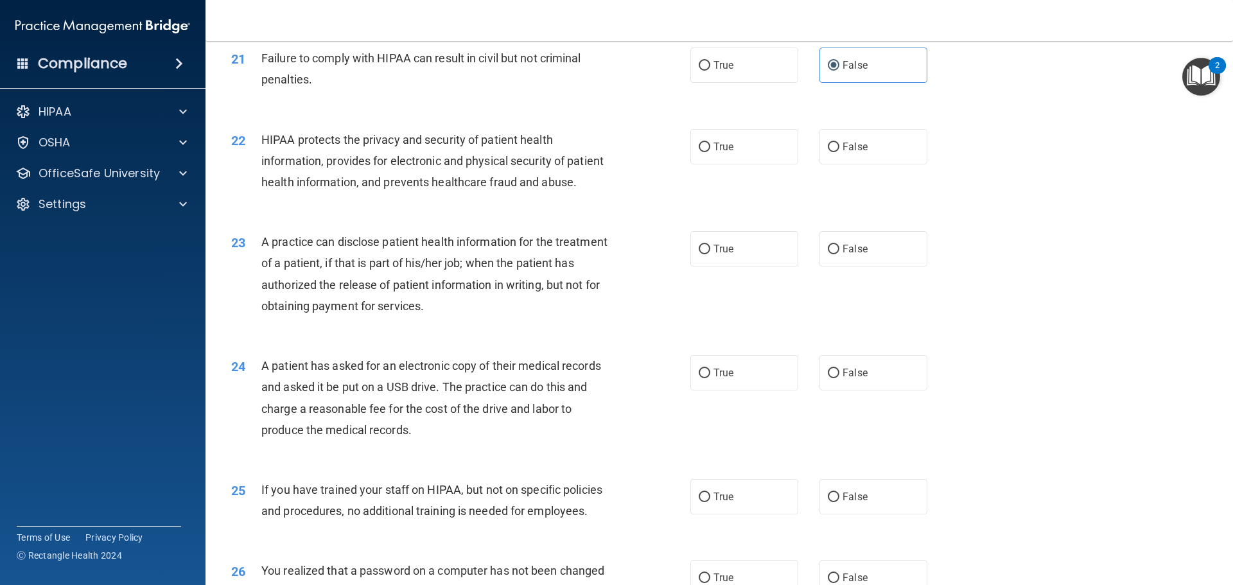
scroll to position [1927, 0]
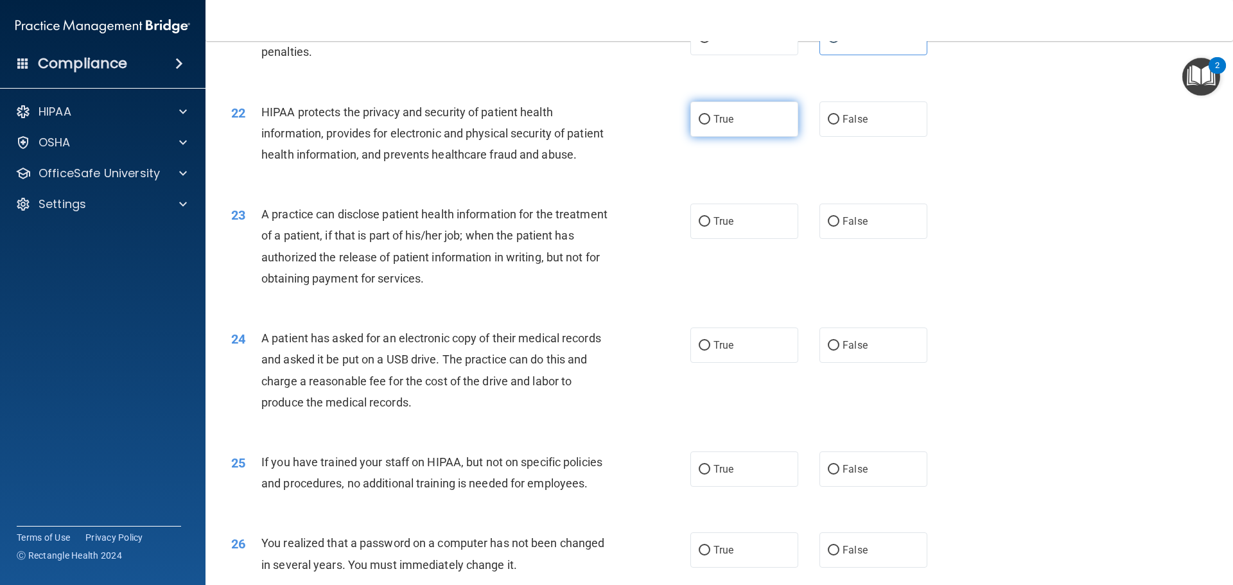
click at [728, 125] on span "True" at bounding box center [724, 119] width 20 height 12
click at [710, 125] on input "True" at bounding box center [705, 120] width 12 height 10
radio input "true"
click at [676, 164] on div "22 HIPAA protects the privacy and security of patient health information, provi…" at bounding box center [461, 136] width 498 height 71
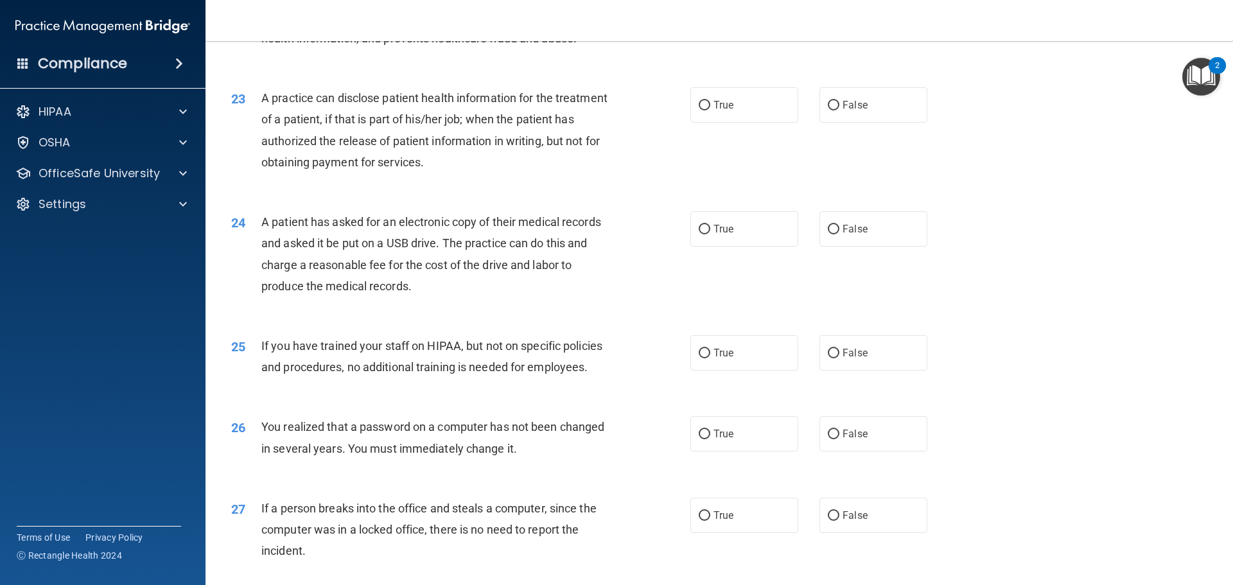
scroll to position [2055, 0]
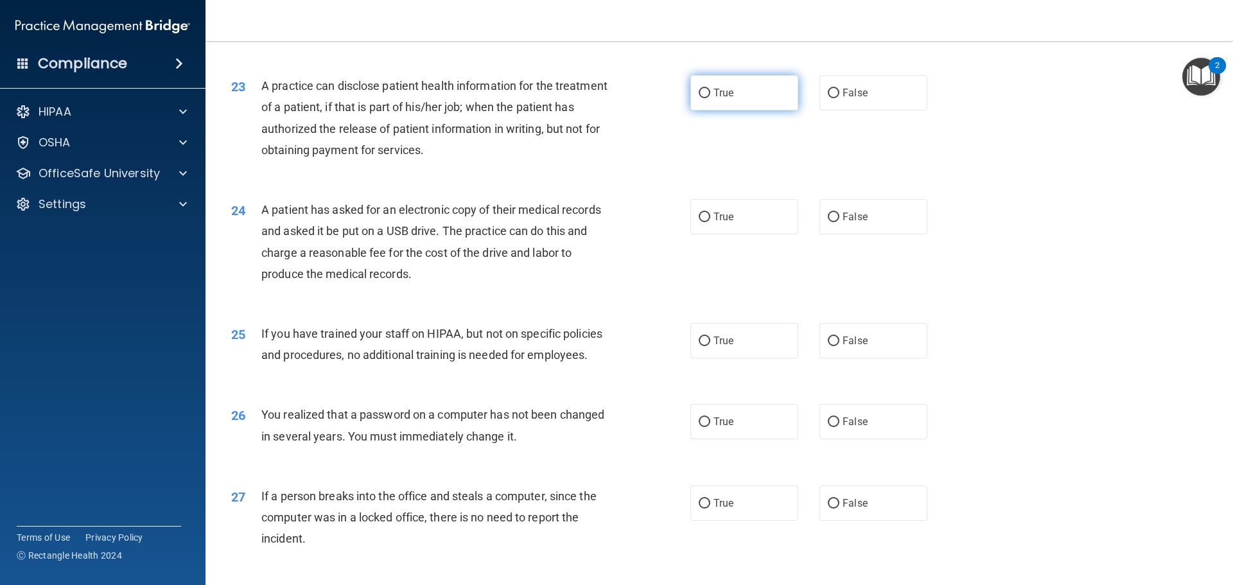
click at [706, 110] on label "True" at bounding box center [744, 92] width 108 height 35
click at [706, 98] on input "True" at bounding box center [705, 94] width 12 height 10
radio input "true"
click at [703, 167] on div "23 A practice can disclose patient health information for the treatment of a pa…" at bounding box center [461, 121] width 498 height 92
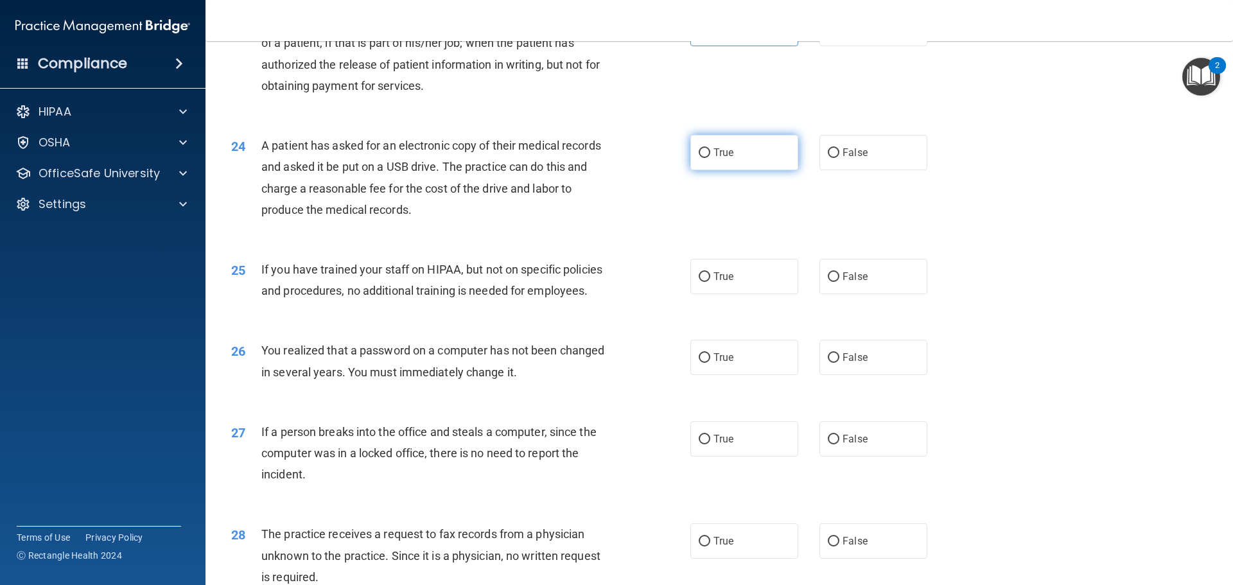
click at [714, 159] on span "True" at bounding box center [724, 152] width 20 height 12
click at [710, 158] on input "True" at bounding box center [705, 153] width 12 height 10
radio input "true"
click at [645, 215] on div "24 A patient has asked for an electronic copy of their medical records and aske…" at bounding box center [461, 181] width 498 height 92
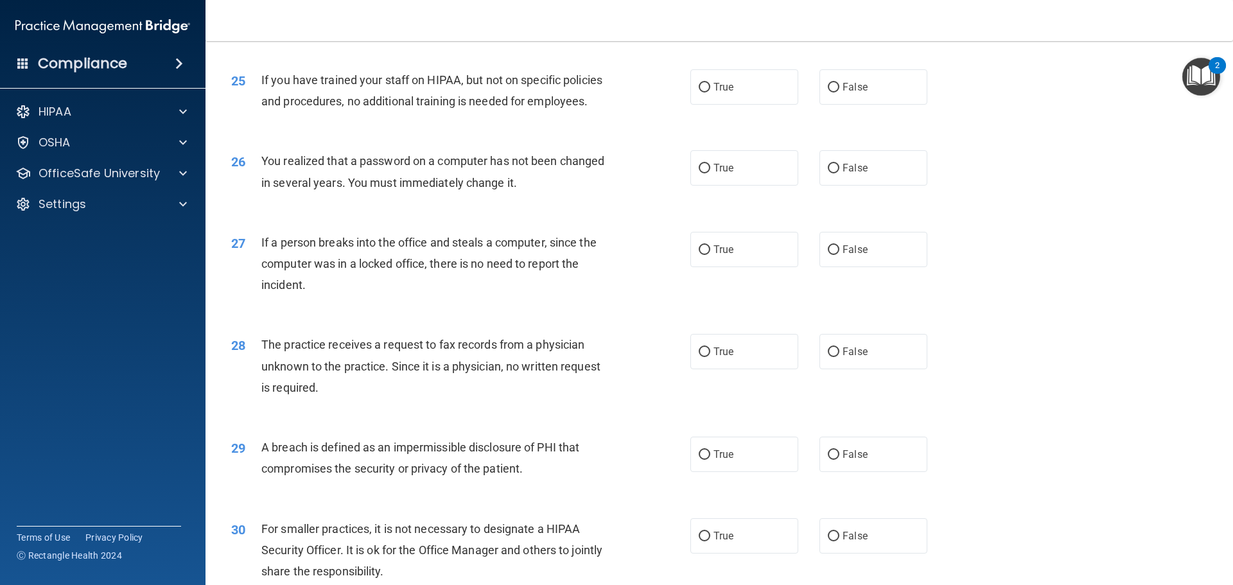
scroll to position [2312, 0]
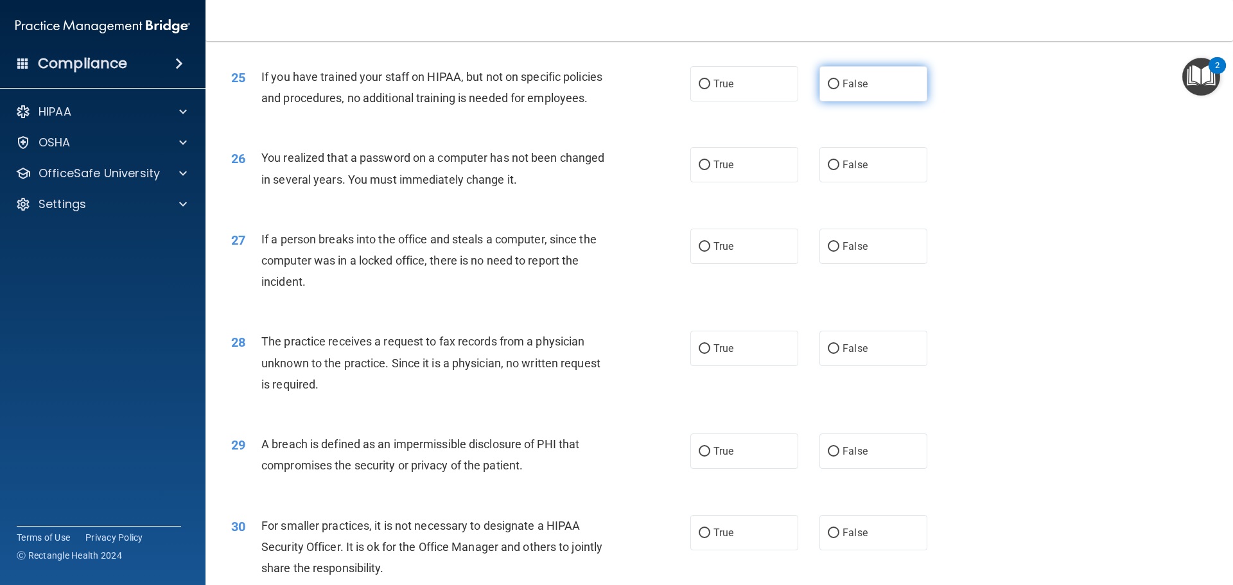
click at [871, 101] on label "False" at bounding box center [874, 83] width 108 height 35
click at [839, 89] on input "False" at bounding box center [834, 85] width 12 height 10
radio input "true"
click at [646, 131] on div "25 If you have trained your staff on HIPAA, but not on specific policies and pr…" at bounding box center [719, 90] width 995 height 81
click at [717, 171] on span "True" at bounding box center [724, 165] width 20 height 12
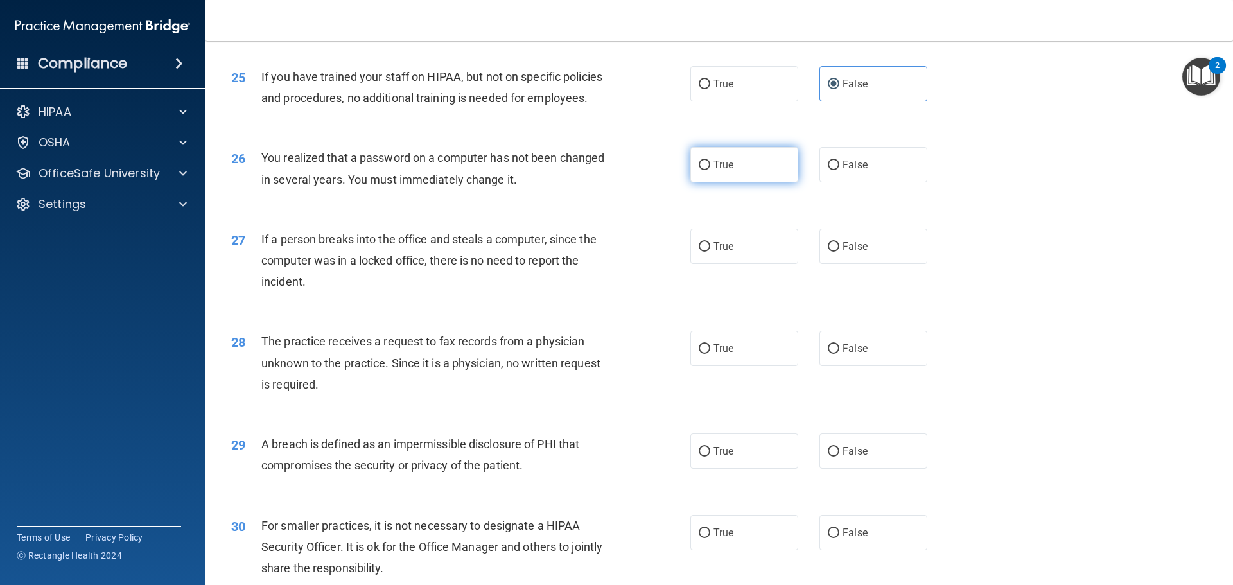
click at [710, 170] on input "True" at bounding box center [705, 166] width 12 height 10
radio input "true"
click at [662, 196] on div "26 You realized that a password on a computer has not been changed in several y…" at bounding box center [461, 171] width 498 height 49
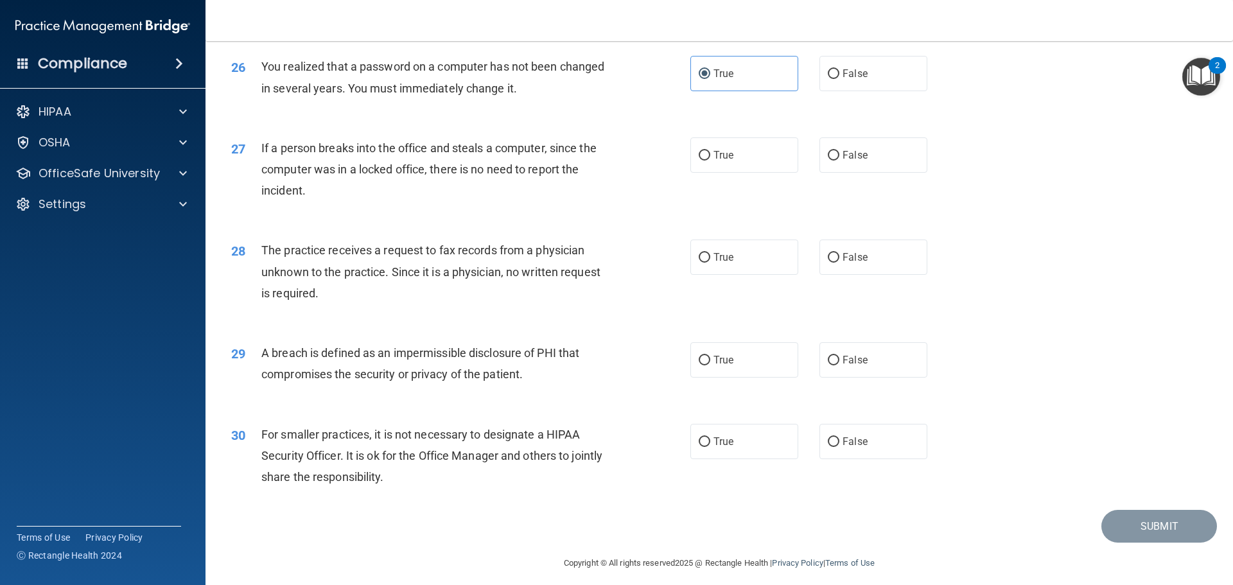
scroll to position [2441, 0]
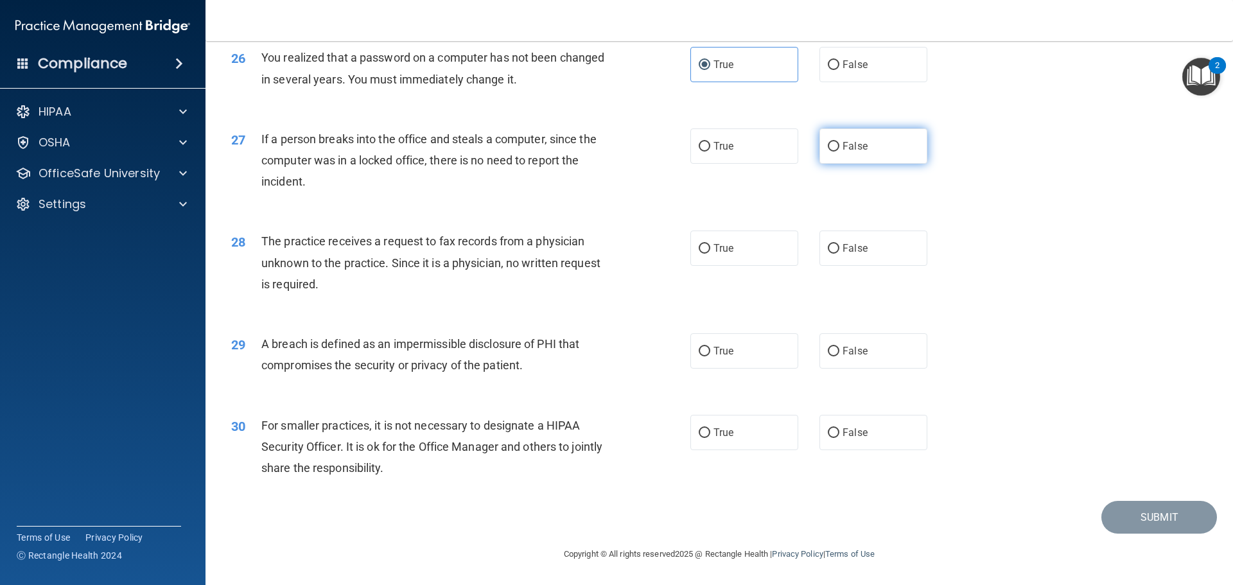
click at [861, 152] on span "False" at bounding box center [855, 146] width 25 height 12
click at [839, 152] on input "False" at bounding box center [834, 147] width 12 height 10
radio input "true"
click at [645, 177] on div "27 If a person breaks into the office and steals a computer, since the computer…" at bounding box center [461, 163] width 498 height 71
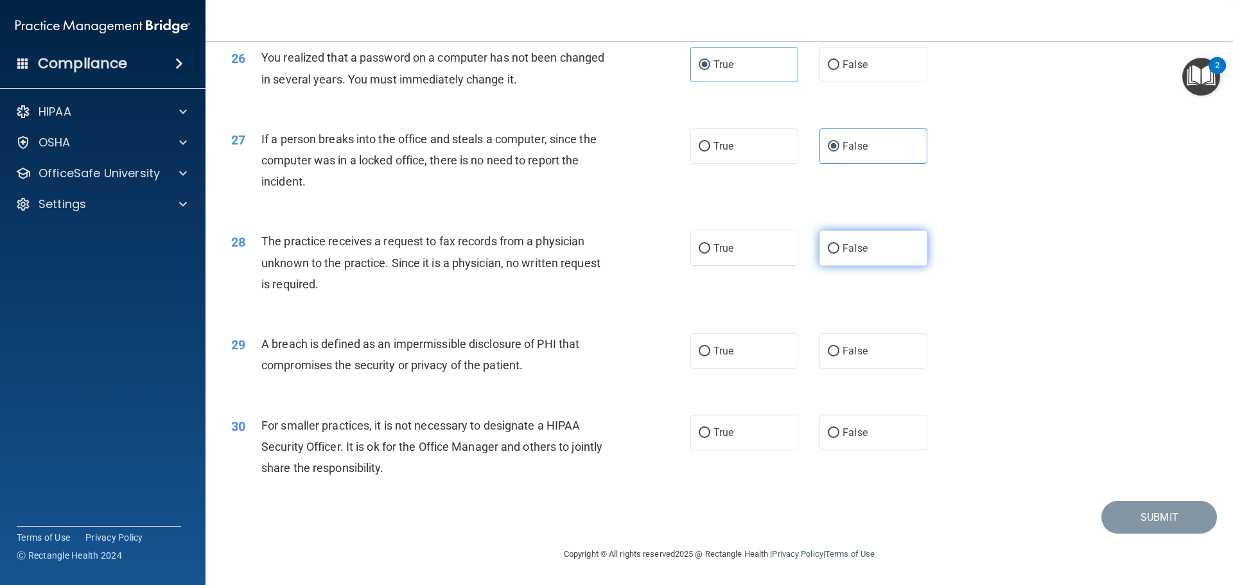
click at [863, 259] on label "False" at bounding box center [874, 248] width 108 height 35
click at [839, 254] on input "False" at bounding box center [834, 249] width 12 height 10
radio input "true"
click at [654, 259] on div "28 The practice receives a request to fax records from a physician unknown to t…" at bounding box center [461, 266] width 498 height 71
click at [733, 365] on label "True" at bounding box center [744, 350] width 108 height 35
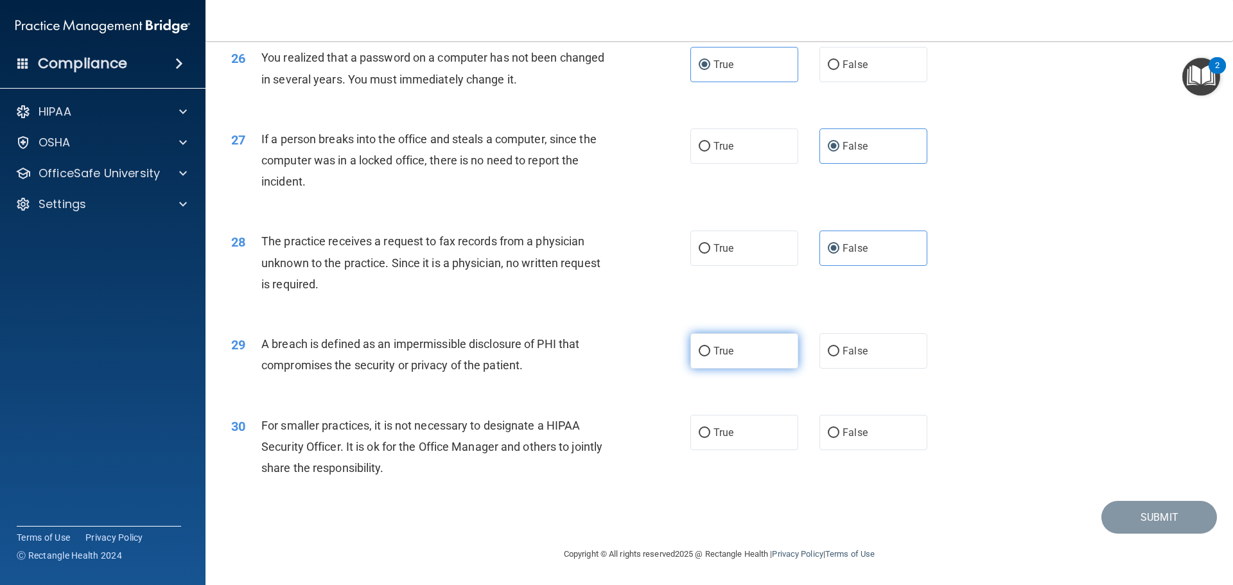
click at [710, 356] on input "True" at bounding box center [705, 352] width 12 height 10
radio input "true"
click at [544, 381] on div "29 A breach is defined as an impermissible disclosure of PHI that compromises t…" at bounding box center [461, 357] width 498 height 49
click at [703, 431] on input "True" at bounding box center [705, 433] width 12 height 10
radio input "true"
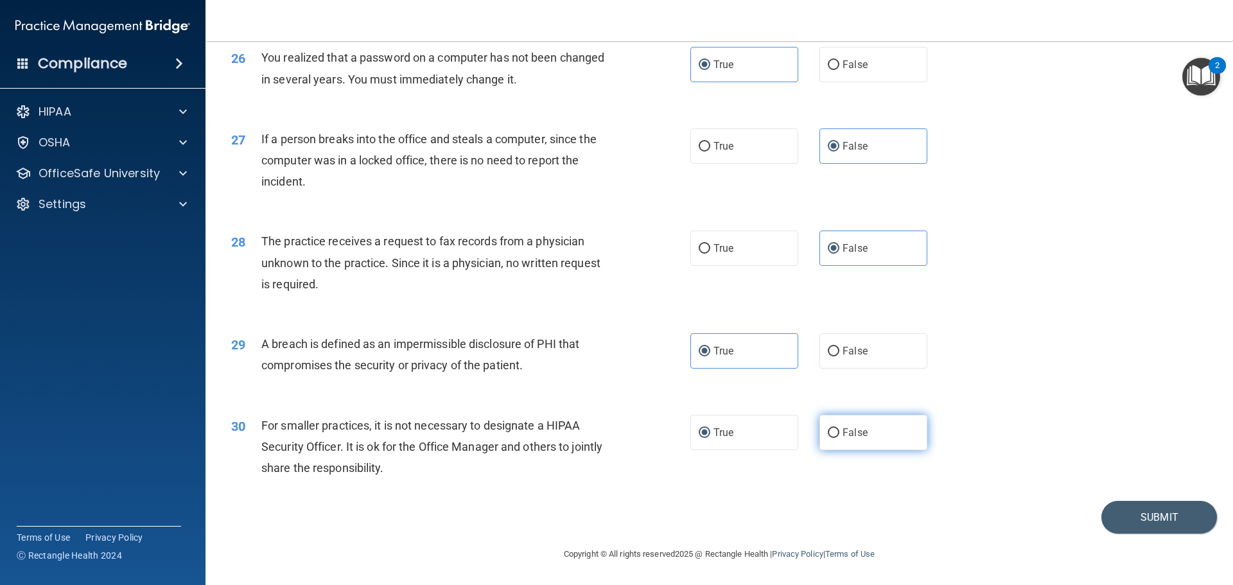
click at [874, 441] on label "False" at bounding box center [874, 432] width 108 height 35
click at [839, 438] on input "False" at bounding box center [834, 433] width 12 height 10
radio input "true"
radio input "false"
click at [1116, 516] on button "Submit" at bounding box center [1159, 517] width 116 height 33
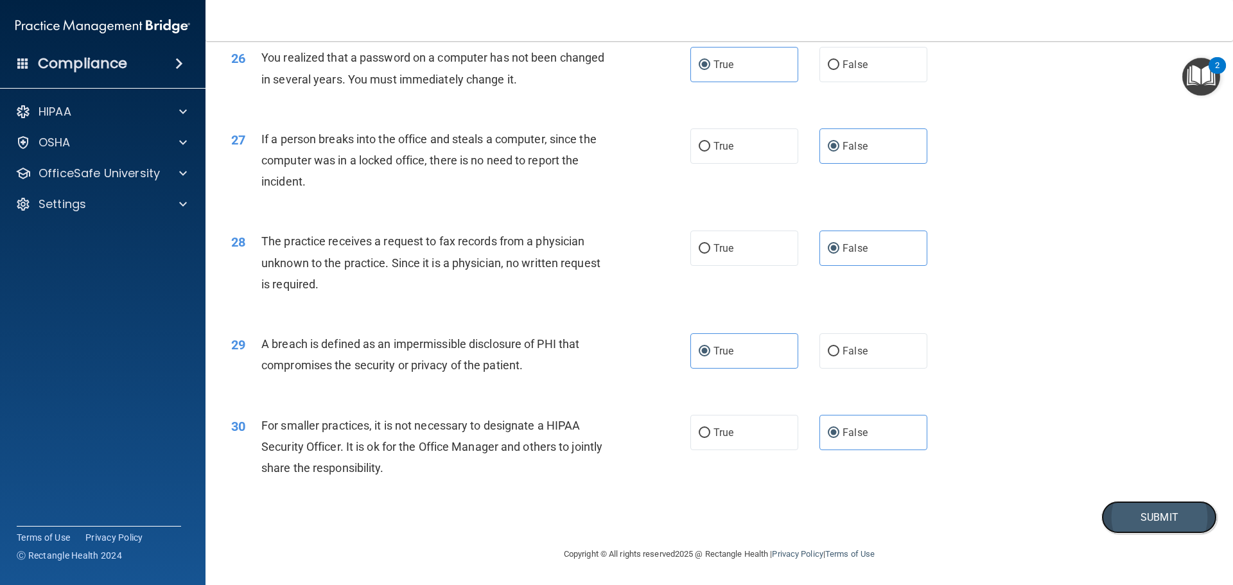
click at [1105, 523] on button "Submit" at bounding box center [1159, 517] width 116 height 33
click at [1213, 79] on img "Open Resource Center, 2 new notifications" at bounding box center [1201, 77] width 38 height 38
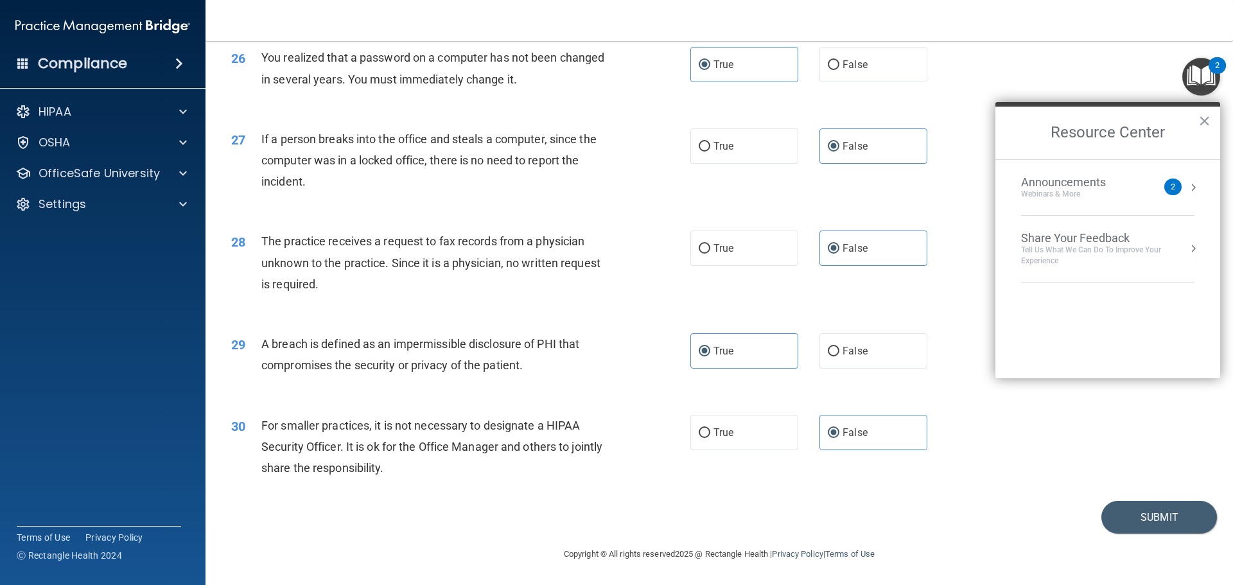
click at [1213, 79] on img "Open Resource Center, 2 new notifications" at bounding box center [1201, 77] width 38 height 38
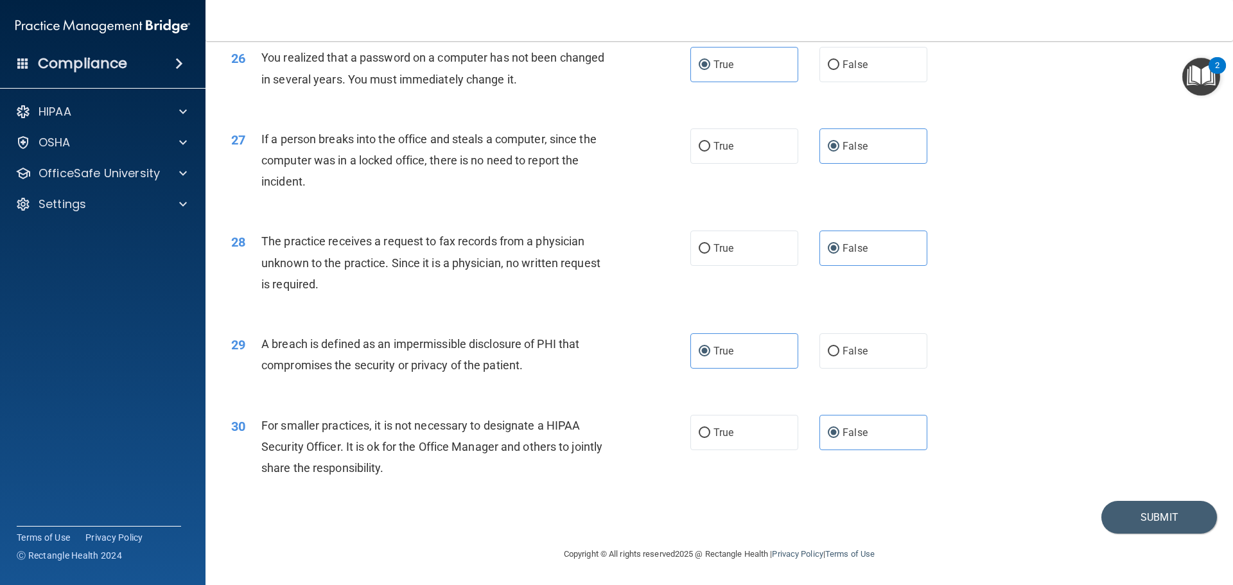
click at [1110, 121] on div "27 If a person breaks into the office and steals a computer, since the computer…" at bounding box center [719, 163] width 995 height 103
click at [1123, 516] on button "Submit" at bounding box center [1159, 517] width 116 height 33
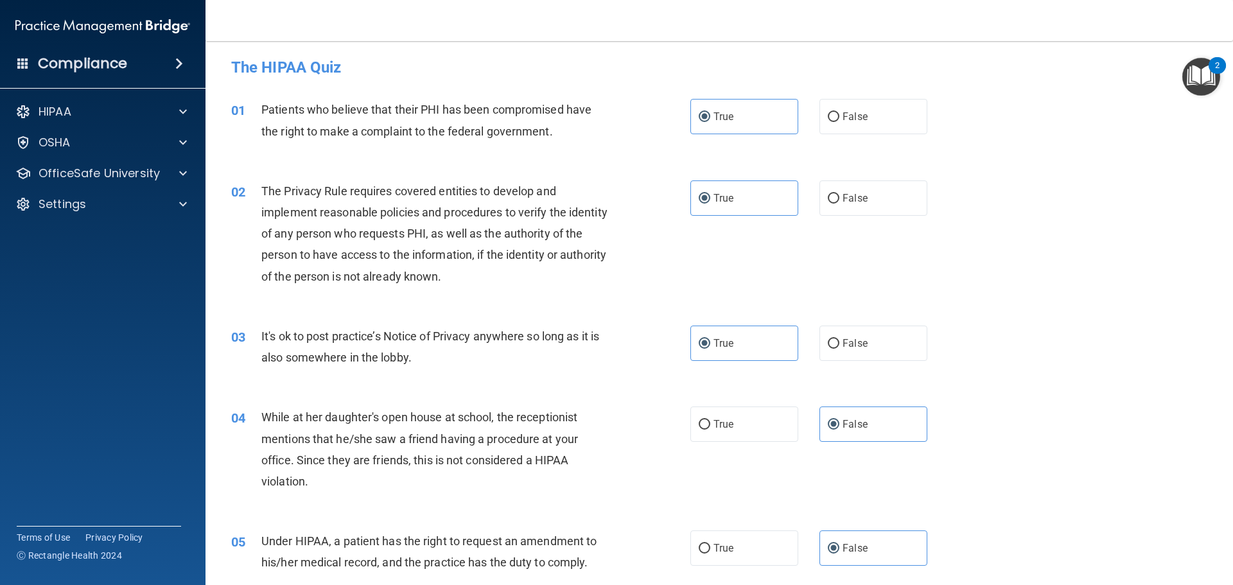
scroll to position [0, 0]
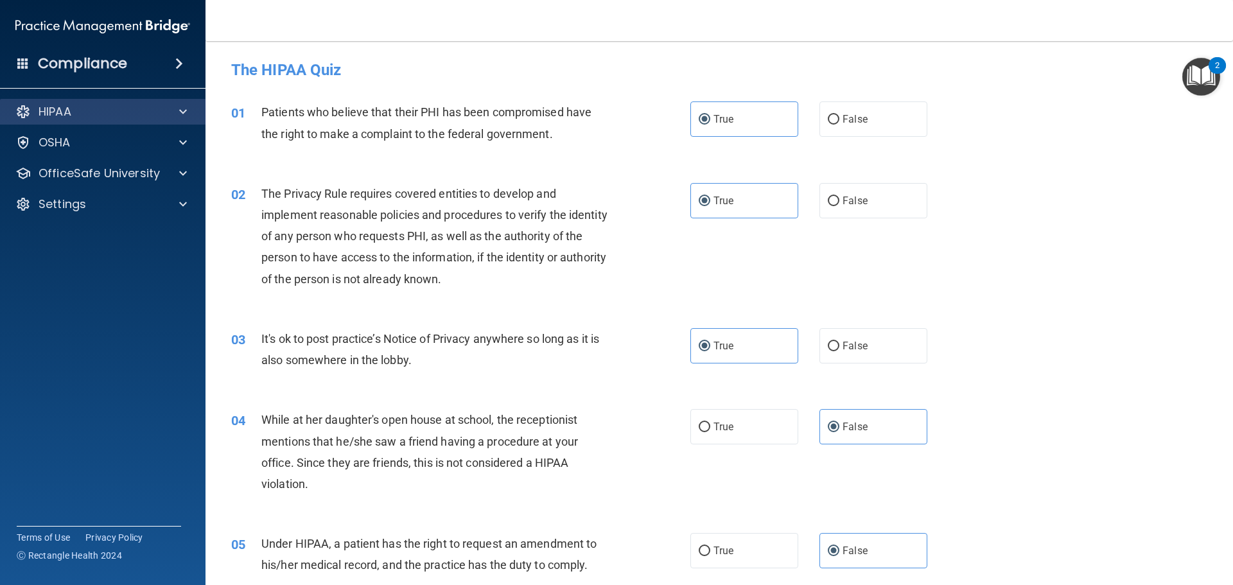
click at [153, 101] on div "HIPAA" at bounding box center [103, 112] width 206 height 26
click at [1198, 90] on img "Open Resource Center, 2 new notifications" at bounding box center [1201, 77] width 38 height 38
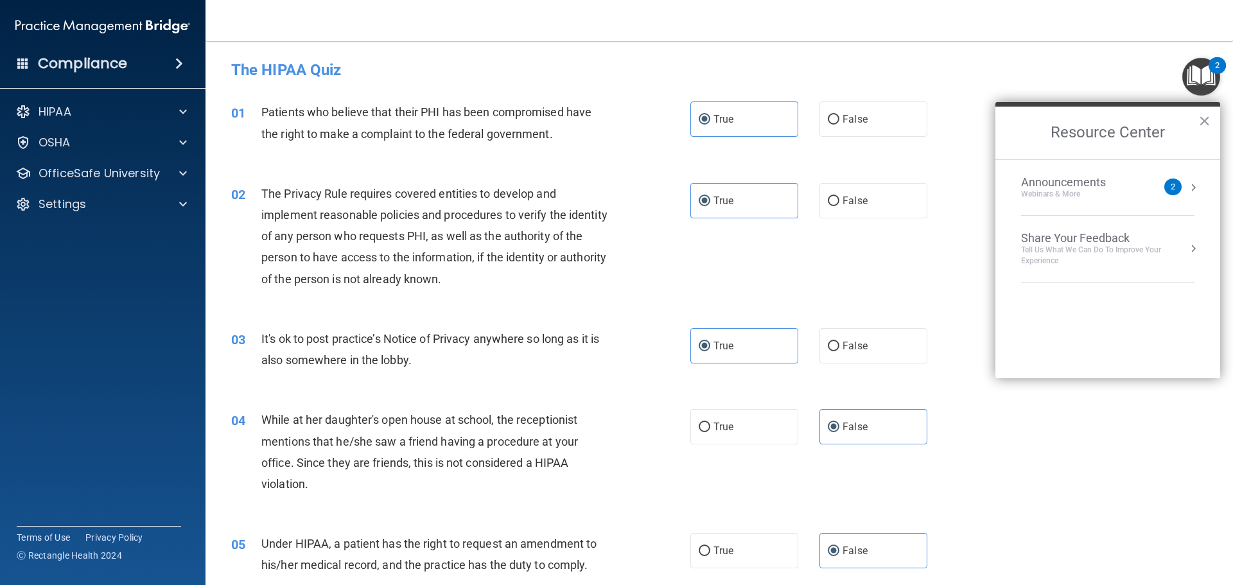
click at [1188, 188] on button "Resource Center" at bounding box center [1193, 187] width 13 height 13
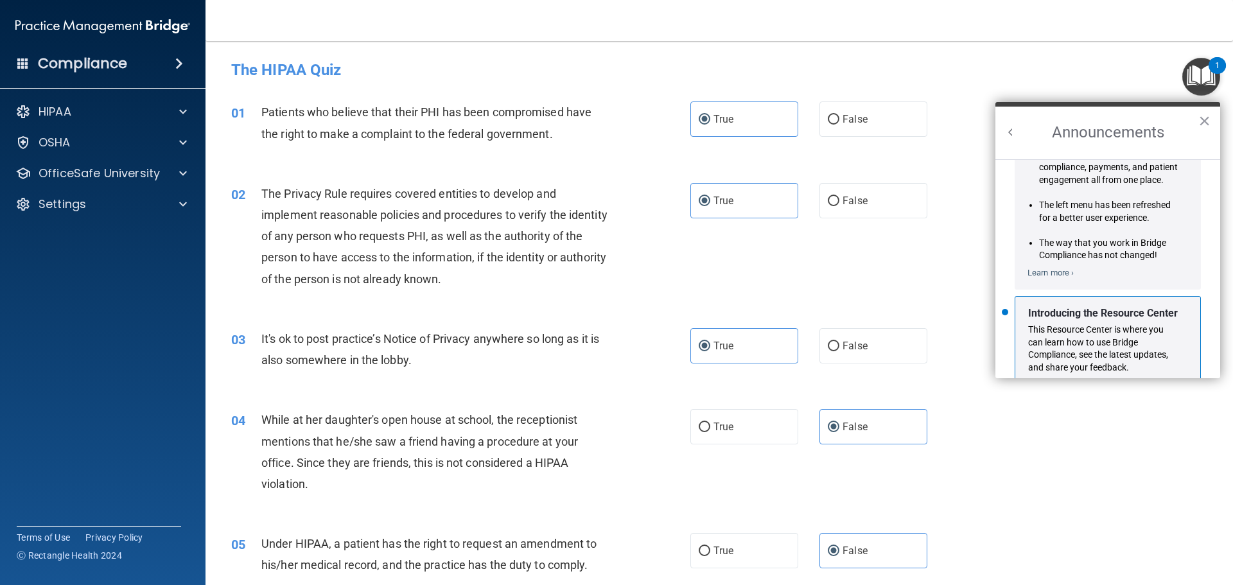
scroll to position [225, 0]
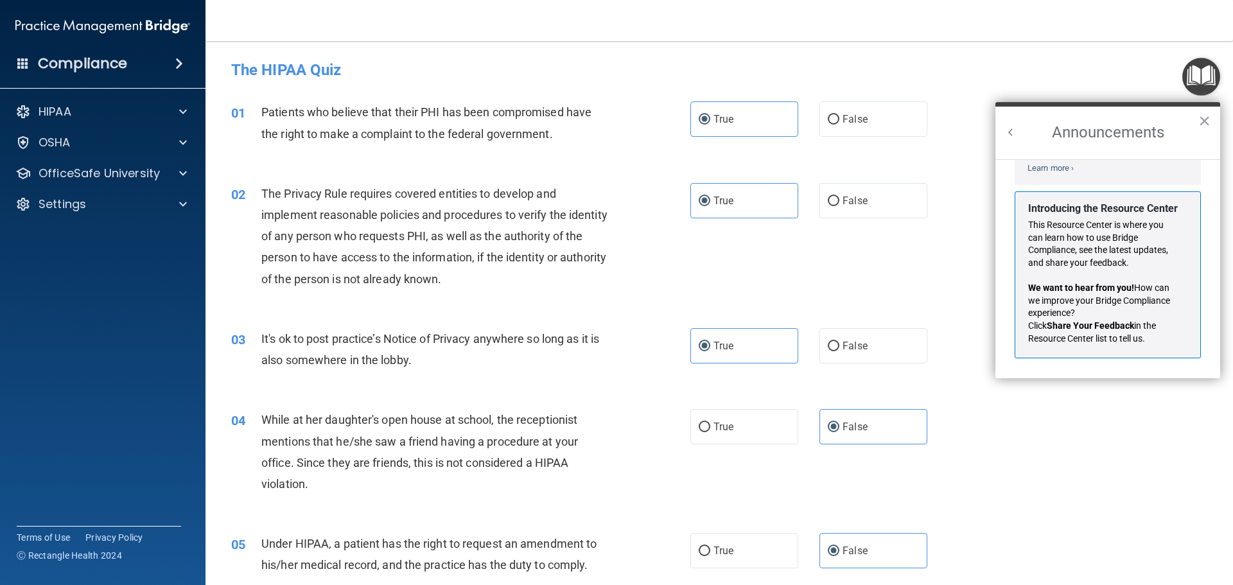
click at [1204, 89] on img "Open Resource Center" at bounding box center [1201, 77] width 38 height 38
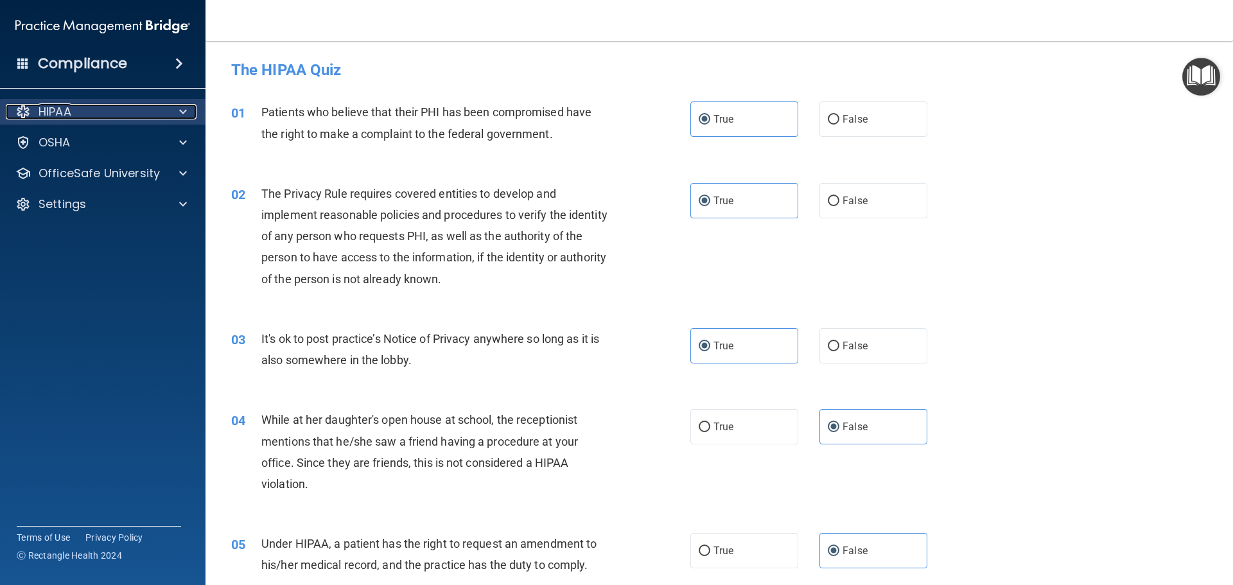
click at [91, 118] on div "HIPAA" at bounding box center [85, 111] width 159 height 15
click at [91, 115] on div "HIPAA" at bounding box center [85, 111] width 159 height 15
